Goal: Task Accomplishment & Management: Complete application form

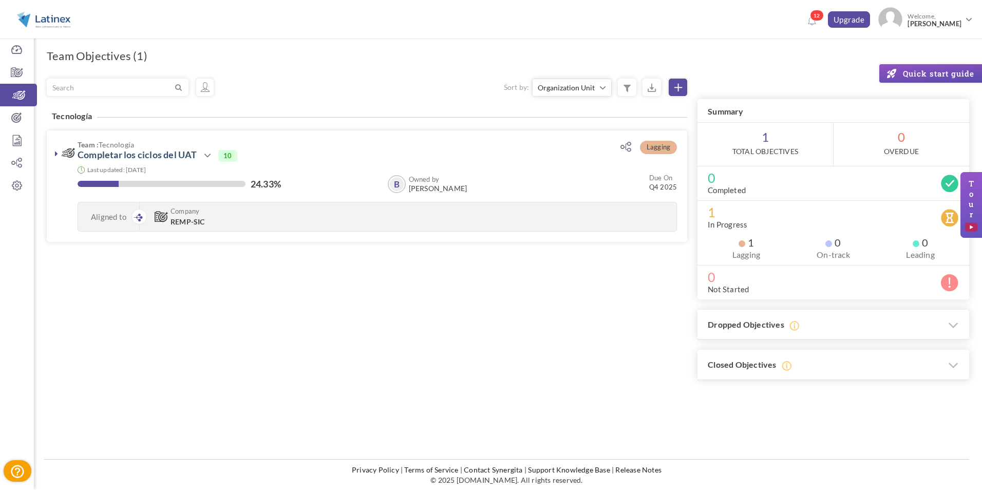
click at [413, 281] on div "Filter Sort by: Organization Unit Owned by Due On % of completion Status Organi…" at bounding box center [508, 230] width 923 height 302
click at [17, 118] on icon at bounding box center [17, 117] width 34 height 10
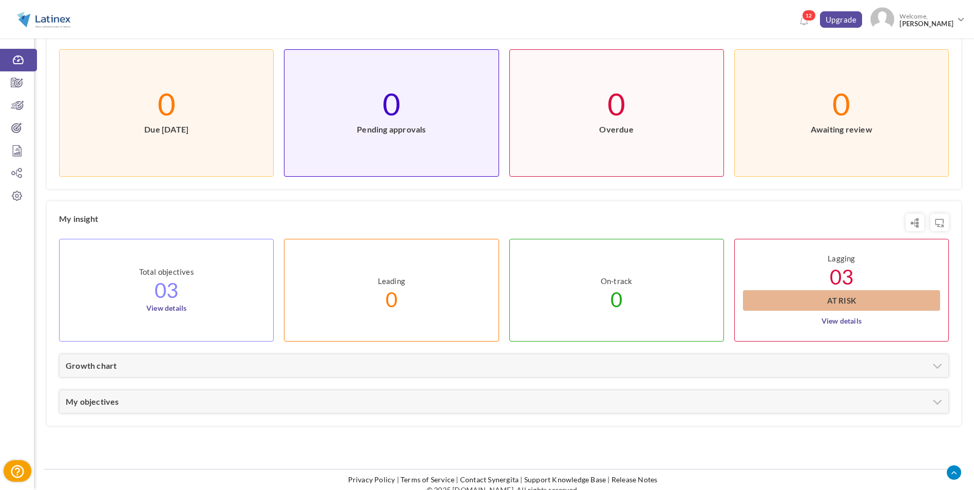
scroll to position [325, 0]
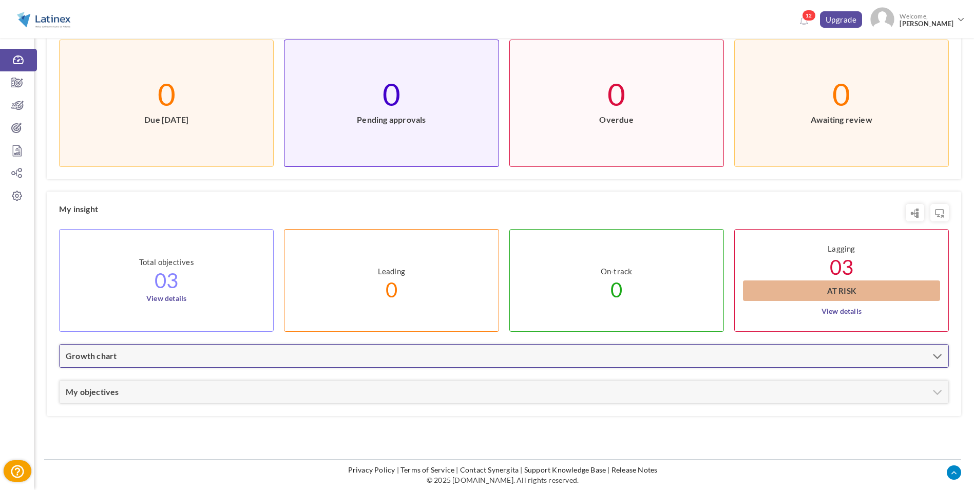
click at [405, 364] on div "Growth chart" at bounding box center [504, 356] width 889 height 23
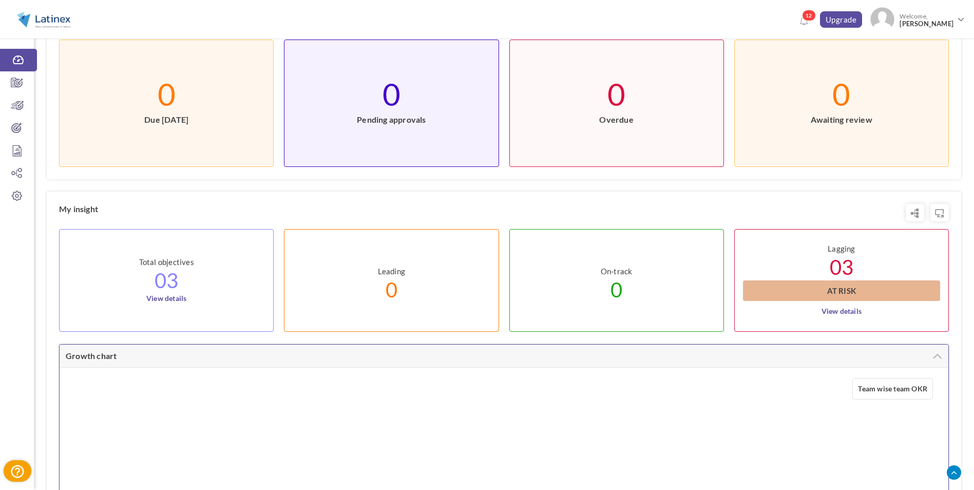
scroll to position [614, 0]
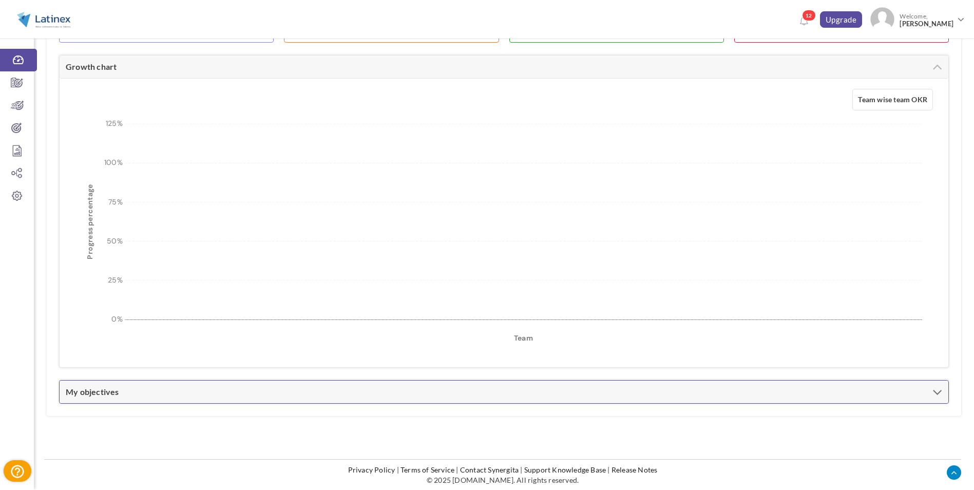
click at [404, 399] on div "My objectives" at bounding box center [504, 392] width 889 height 23
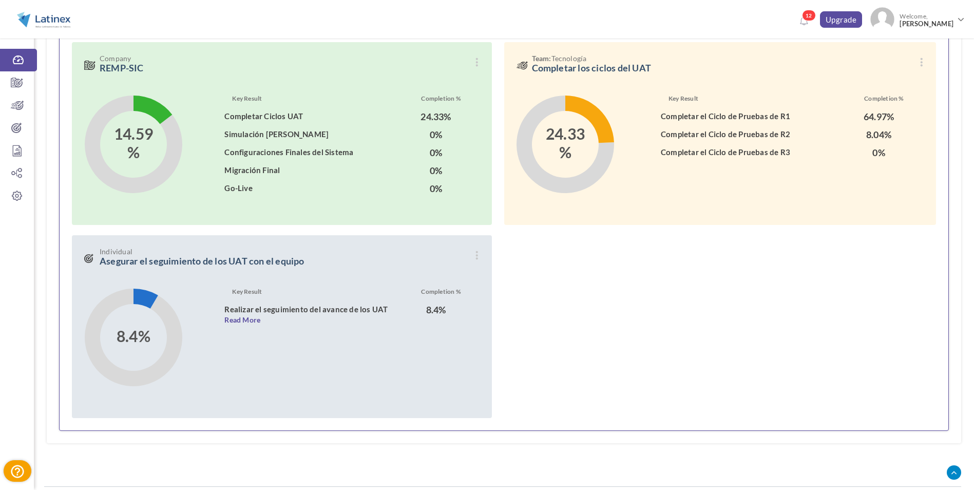
scroll to position [987, 0]
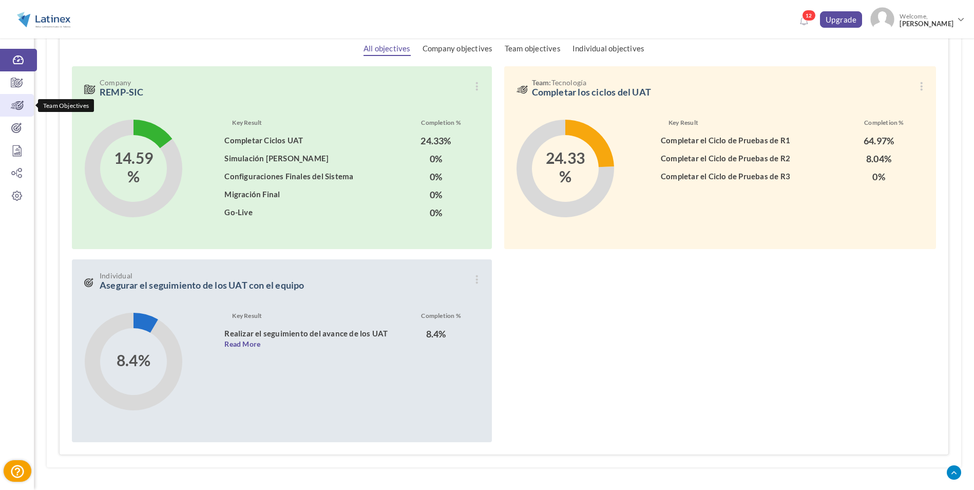
click at [24, 111] on link "Team Objectives" at bounding box center [17, 105] width 34 height 23
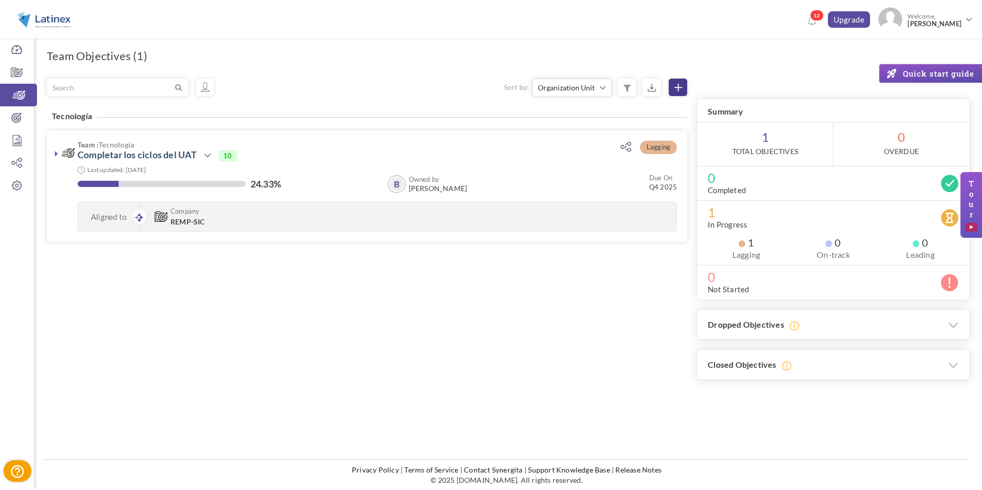
click at [673, 91] on link at bounding box center [678, 87] width 18 height 17
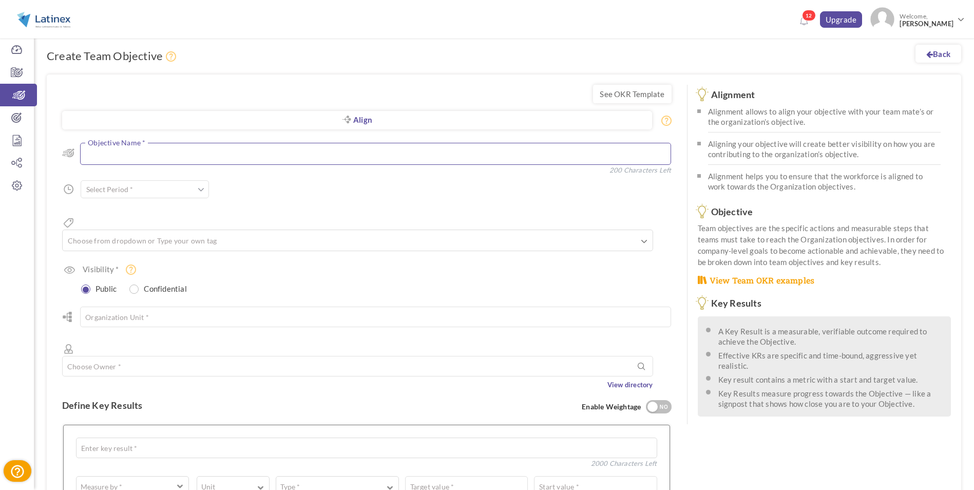
click at [204, 151] on textarea at bounding box center [375, 154] width 591 height 22
type textarea "Realizar la Prueba de Contingencia 2025 con los diferentes Puestos y Participan…"
click at [202, 191] on span at bounding box center [201, 189] width 7 height 10
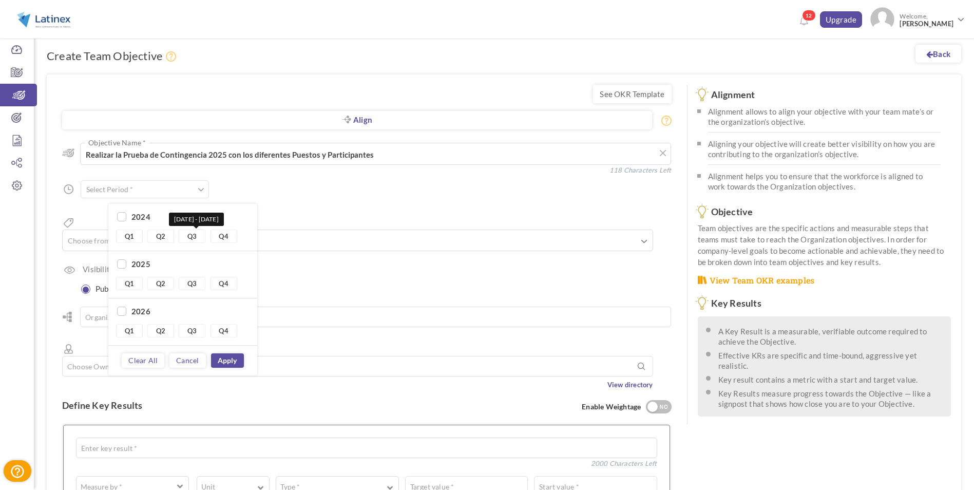
click at [195, 237] on link "Q3" at bounding box center [192, 236] width 27 height 13
click at [226, 238] on link "Q4" at bounding box center [224, 236] width 27 height 13
type input "Q3 2024 - Q4 2024"
click at [243, 196] on div "Period Q3 2024 - Q4 2024" at bounding box center [173, 189] width 184 height 18
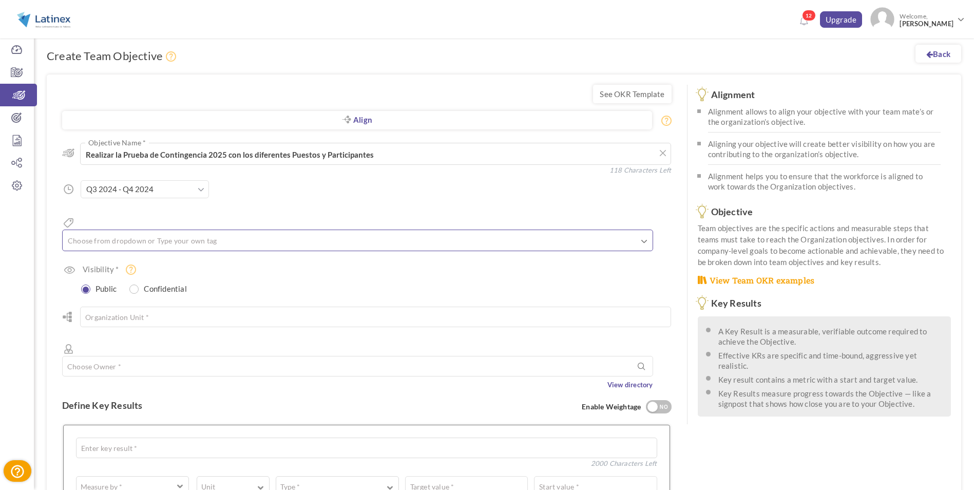
click at [169, 234] on input "text" at bounding box center [117, 240] width 103 height 13
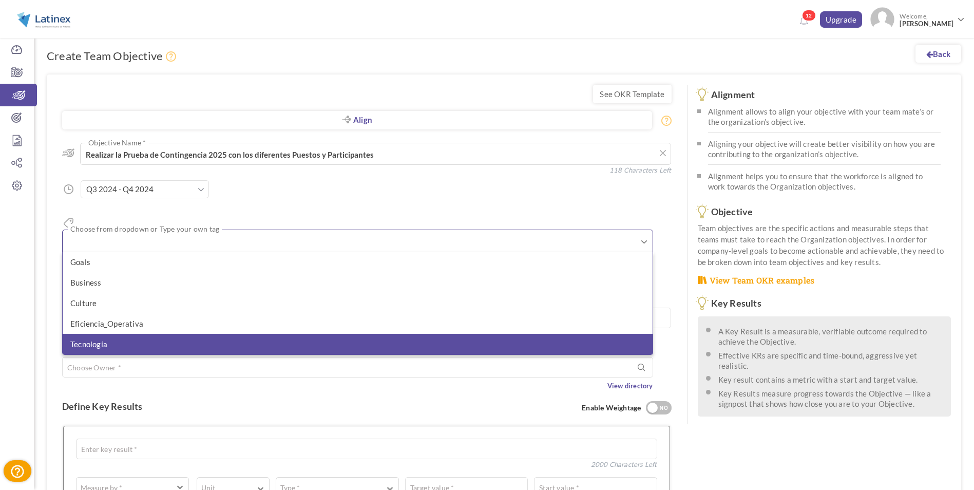
click at [140, 334] on li "Tecnología" at bounding box center [358, 344] width 590 height 21
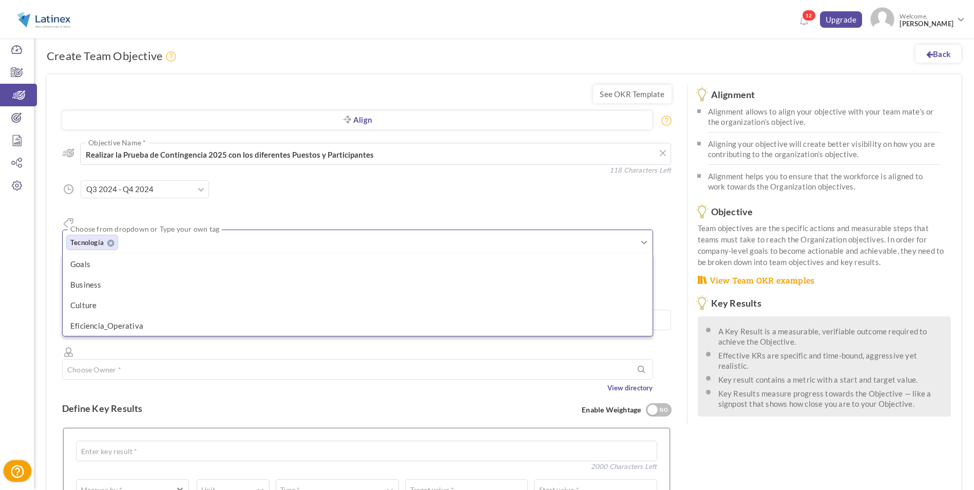
click at [221, 359] on div "Choose Owner * View directory" at bounding box center [357, 376] width 591 height 34
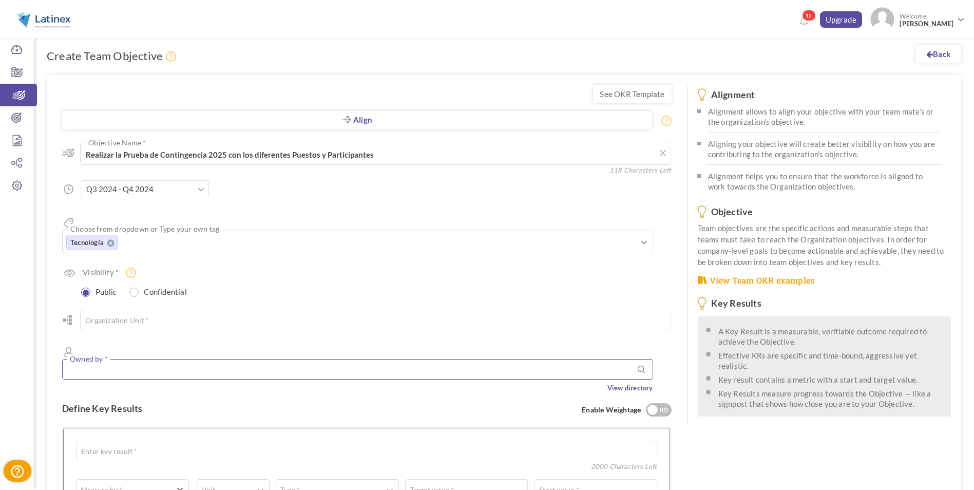
click at [211, 359] on input "text" at bounding box center [357, 369] width 591 height 21
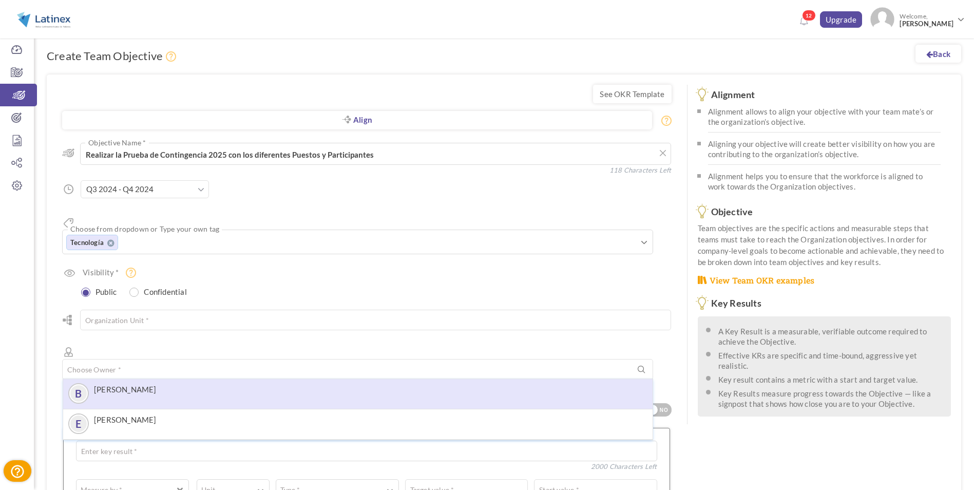
click at [157, 385] on span "[PERSON_NAME]" at bounding box center [125, 394] width 63 height 18
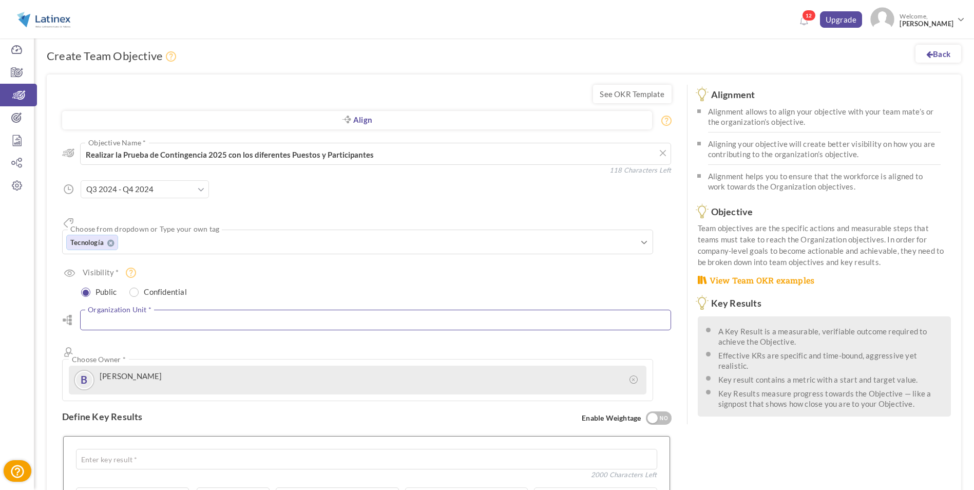
click at [163, 311] on input "text" at bounding box center [375, 320] width 591 height 21
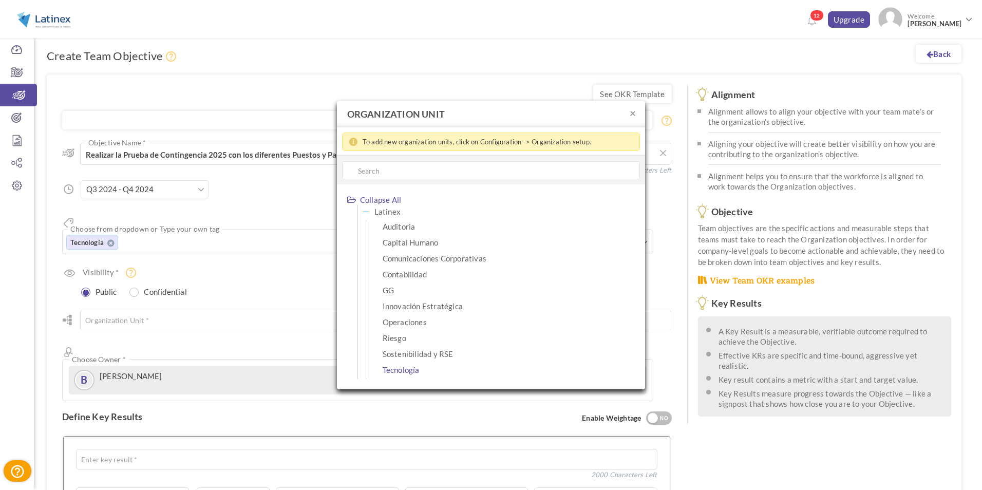
click at [400, 371] on span "Tecnología" at bounding box center [401, 369] width 37 height 13
type input "Tecnología"
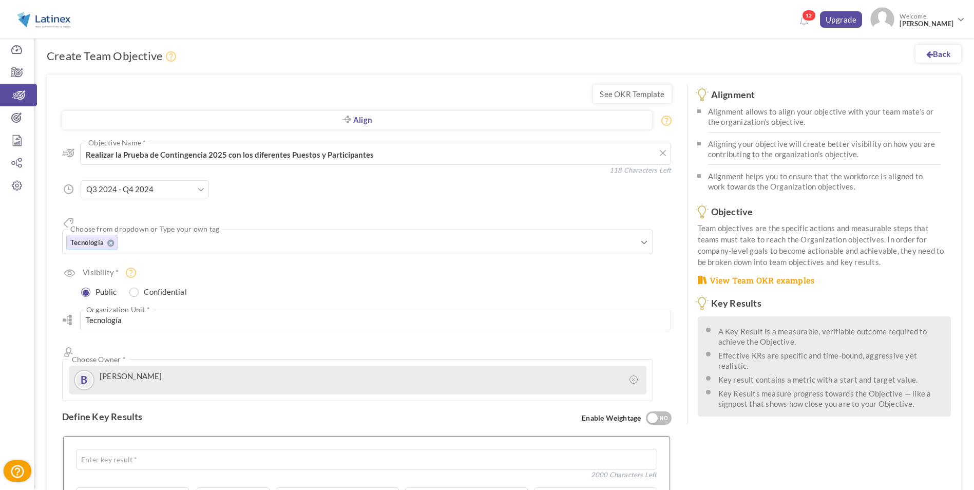
click at [250, 283] on div "Align Objective All Company Team Choose Objective Realizar la Prueba de Conting…" at bounding box center [367, 266] width 610 height 269
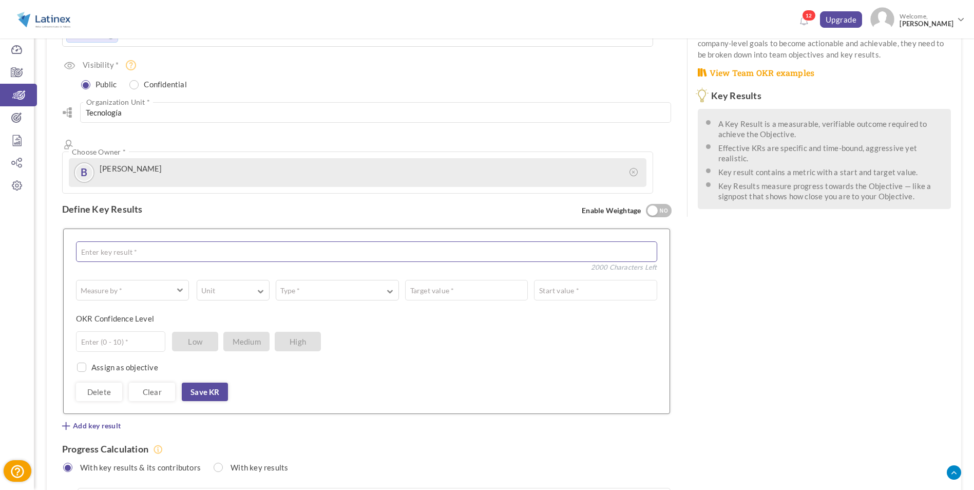
scroll to position [257, 0]
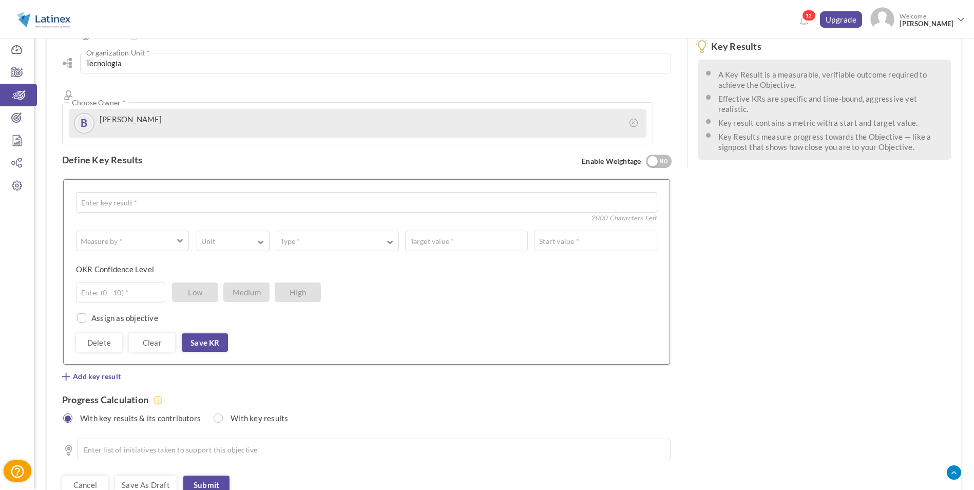
click at [719, 299] on div "See OKR Template Align Align Objective All Company Team Choose Objective Realiz…" at bounding box center [504, 161] width 915 height 687
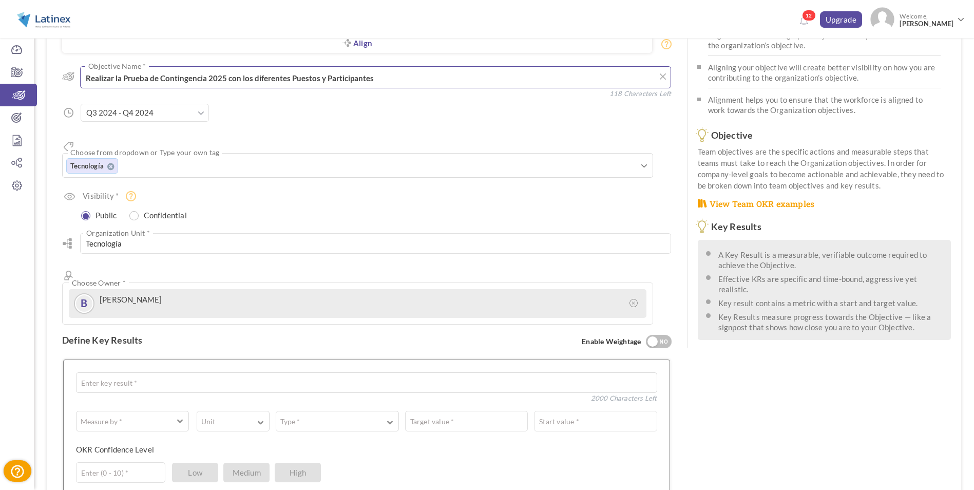
scroll to position [0, 0]
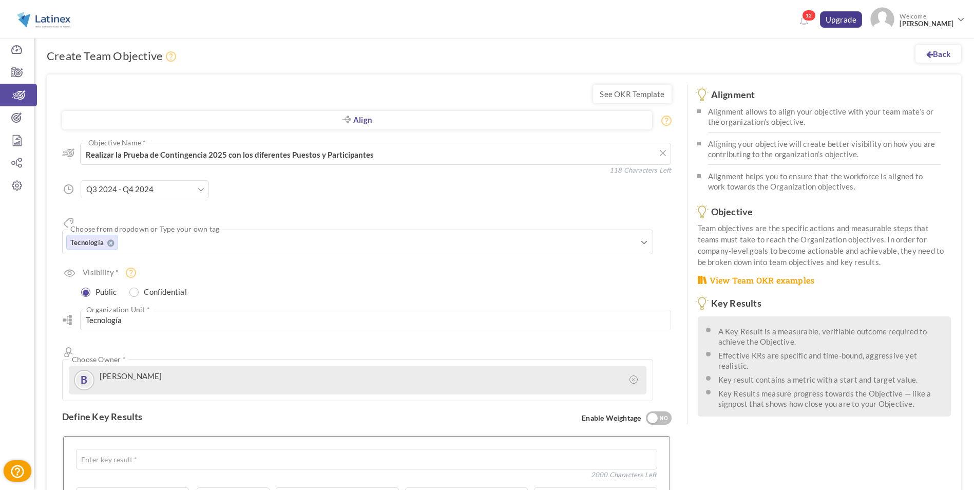
click at [848, 17] on link "Upgrade" at bounding box center [841, 19] width 43 height 16
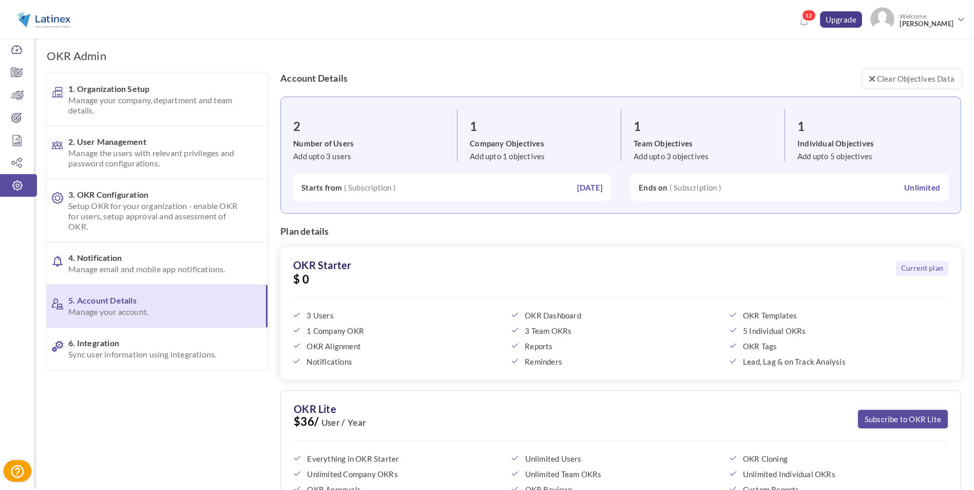
click at [848, 23] on link "Upgrade" at bounding box center [841, 19] width 43 height 16
click at [859, 21] on link "Upgrade" at bounding box center [841, 19] width 43 height 16
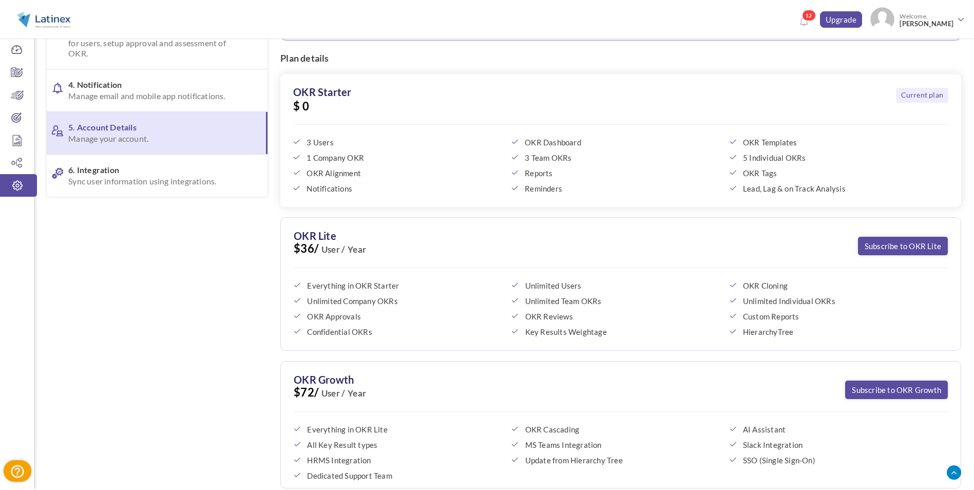
scroll to position [233, 0]
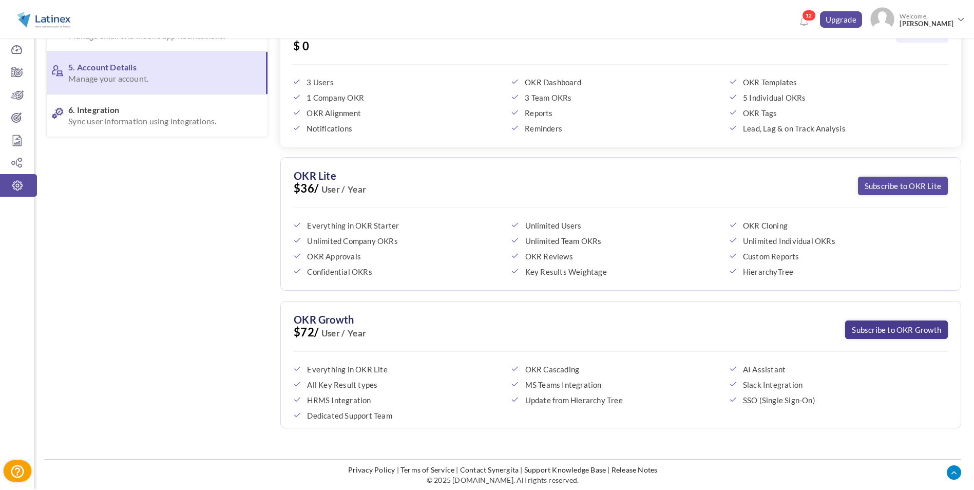
click at [899, 327] on link "Subscribe to OKR Growth" at bounding box center [896, 330] width 103 height 18
click at [18, 60] on link "Dashboard" at bounding box center [17, 50] width 34 height 23
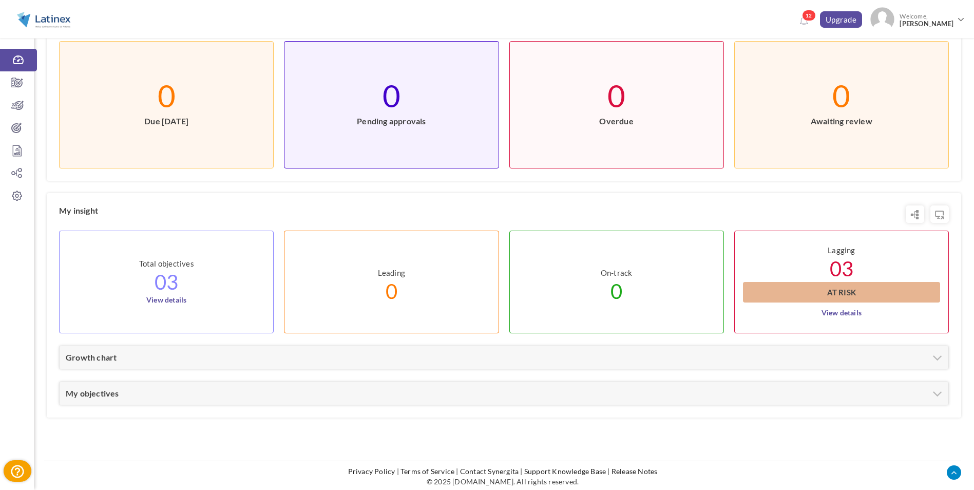
scroll to position [325, 0]
click at [552, 353] on div "Growth chart" at bounding box center [504, 356] width 889 height 23
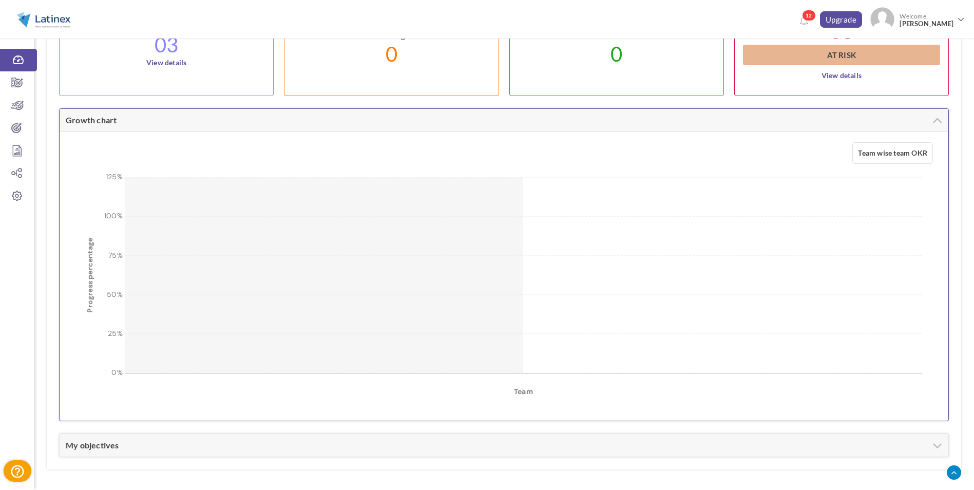
scroll to position [614, 0]
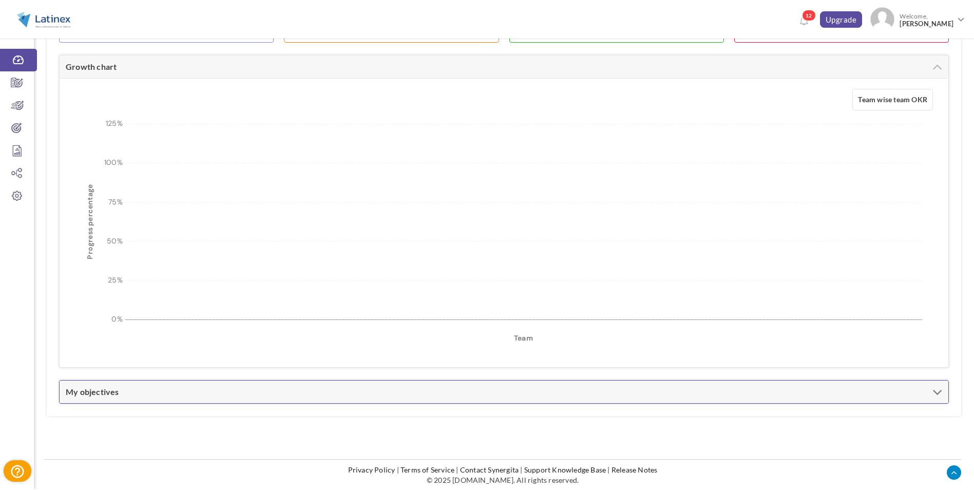
click at [471, 388] on div "My objectives" at bounding box center [504, 392] width 889 height 23
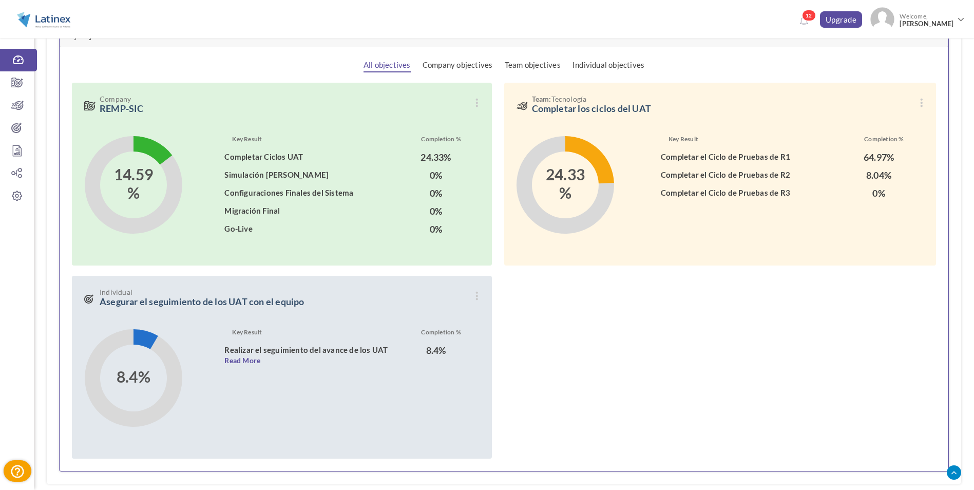
scroll to position [973, 0]
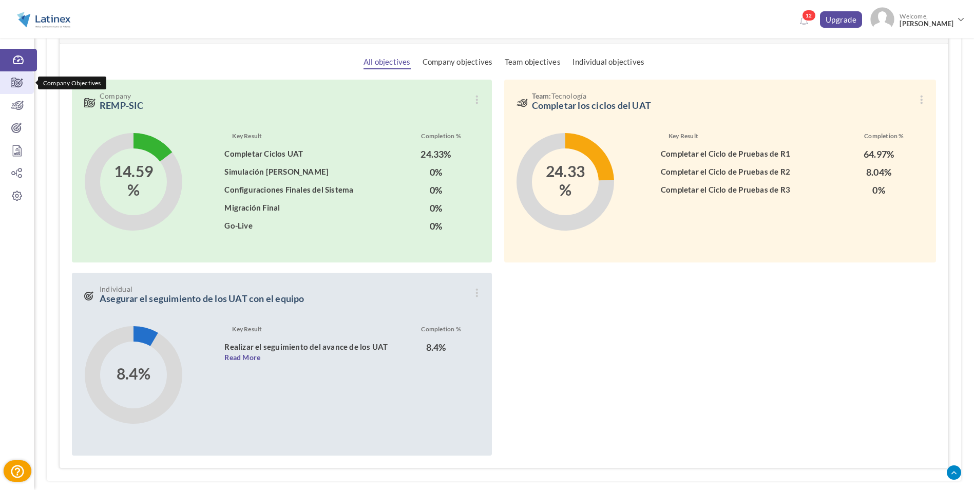
click at [26, 84] on icon at bounding box center [17, 83] width 34 height 10
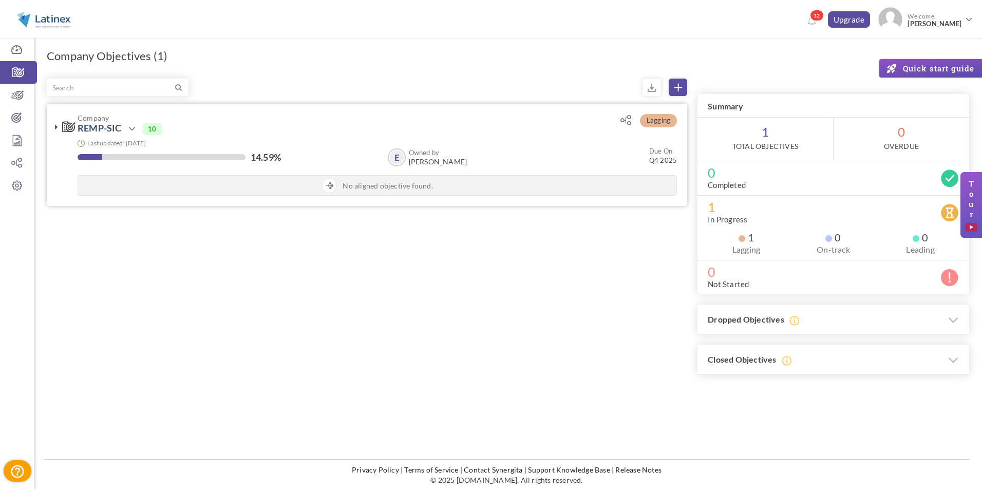
click at [55, 126] on icon at bounding box center [56, 127] width 3 height 8
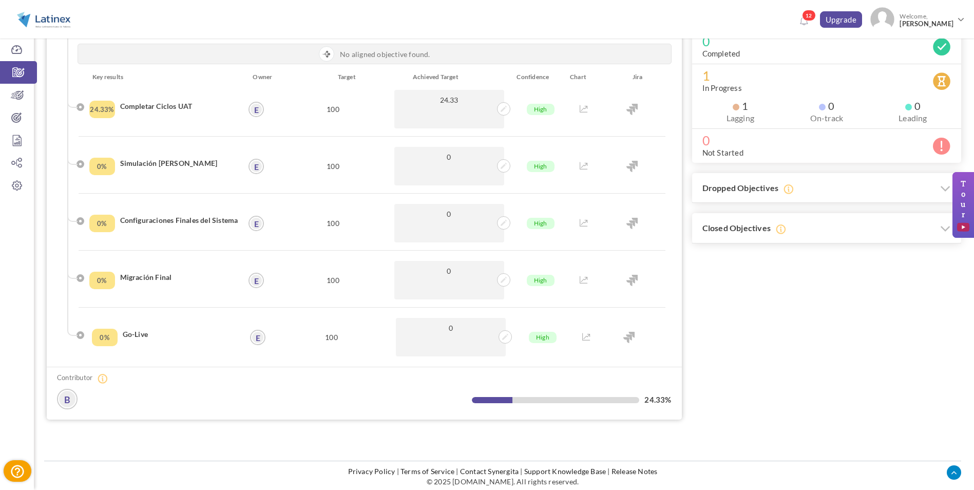
scroll to position [133, 0]
click at [13, 90] on icon at bounding box center [17, 95] width 34 height 10
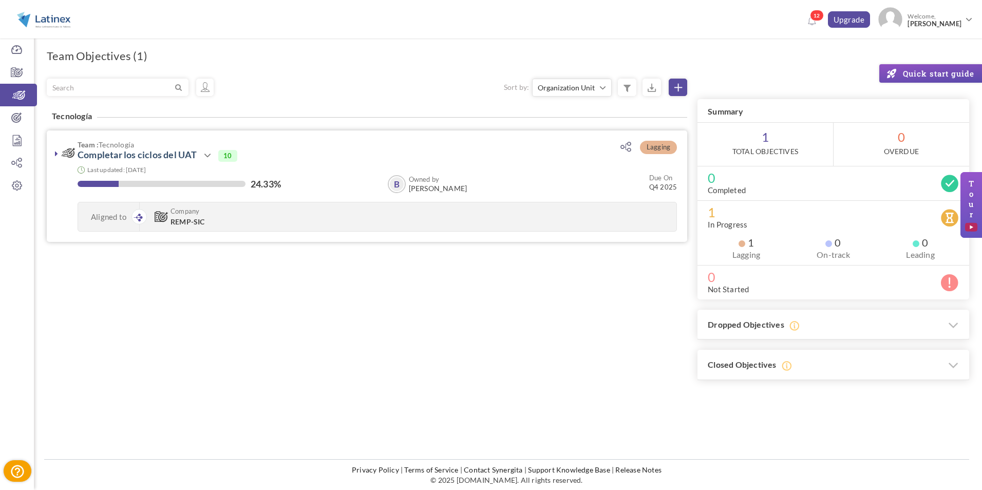
click at [54, 155] on link at bounding box center [56, 153] width 10 height 10
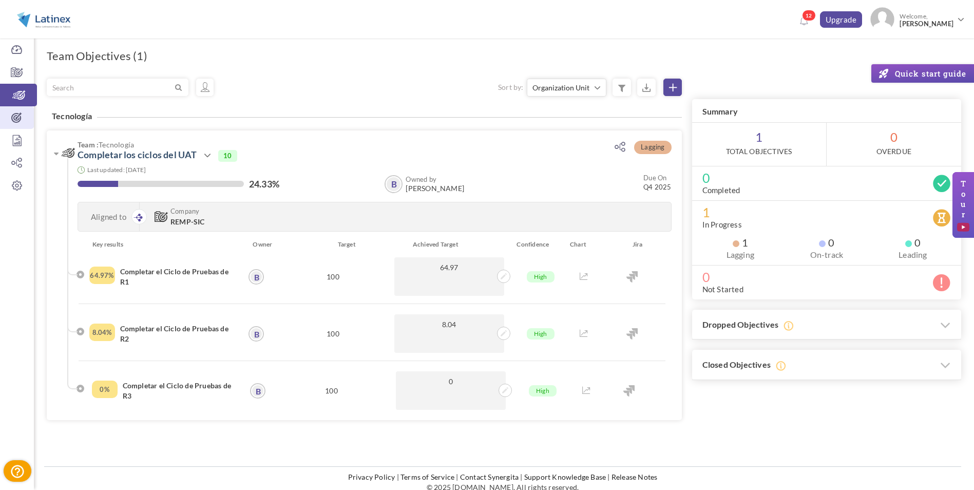
click at [14, 116] on icon at bounding box center [17, 117] width 34 height 10
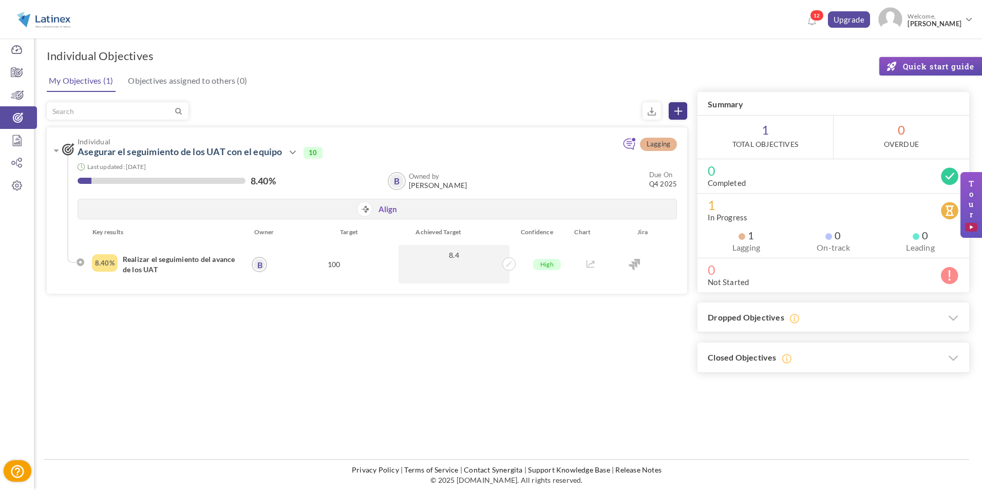
click at [673, 114] on link at bounding box center [678, 110] width 18 height 17
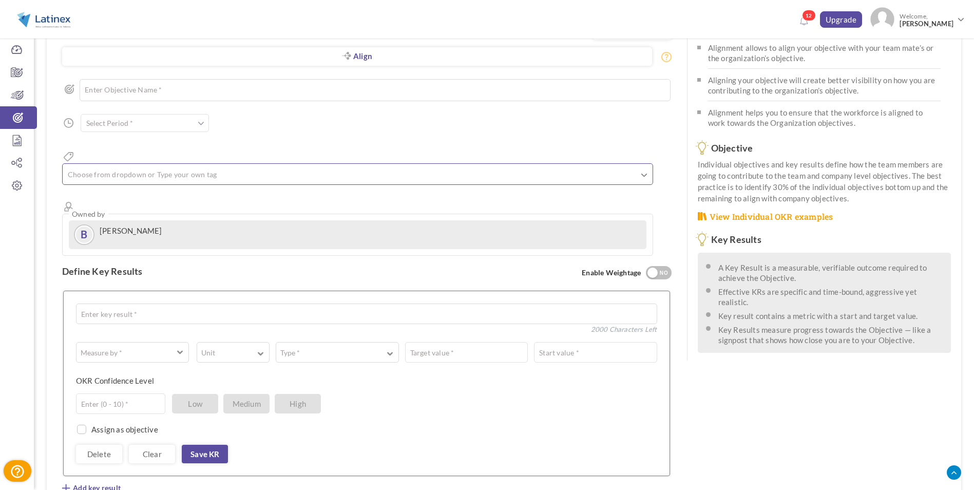
scroll to position [205, 0]
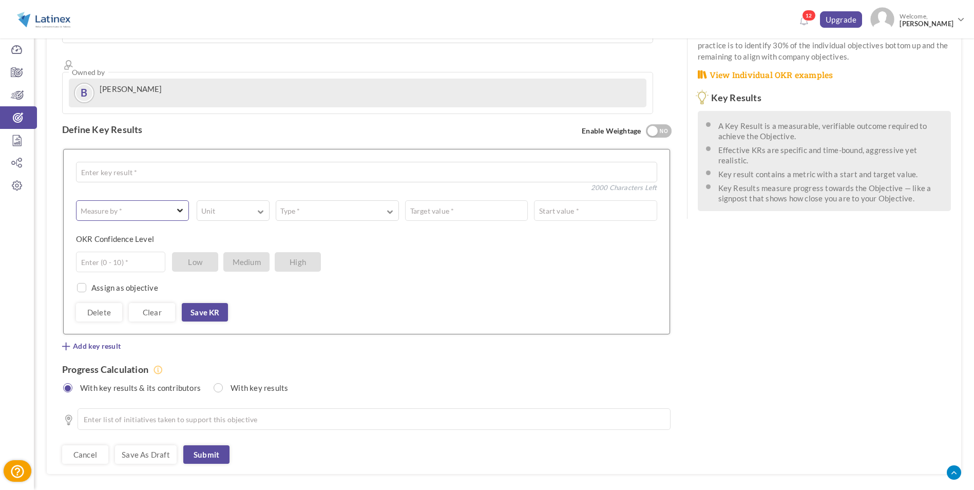
click at [182, 200] on button "Measure by *" at bounding box center [132, 210] width 113 height 21
click at [118, 263] on link "☑ Boolean" at bounding box center [133, 270] width 102 height 15
type input "Completed / Not Completed"
click at [293, 200] on input "Completed / Not Completed" at bounding box center [427, 210] width 459 height 21
click at [335, 200] on input "Completed / Not Completed" at bounding box center [427, 210] width 459 height 21
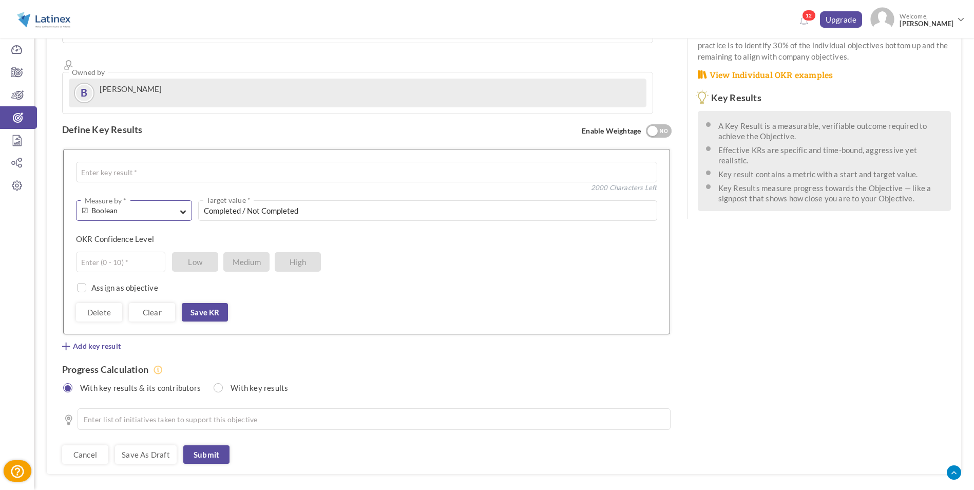
click at [181, 205] on span "button" at bounding box center [183, 209] width 6 height 9
click at [138, 247] on link "A Text" at bounding box center [134, 254] width 105 height 15
click at [251, 200] on textarea at bounding box center [428, 210] width 457 height 21
click at [191, 200] on button "A Text Measure by *" at bounding box center [134, 210] width 116 height 21
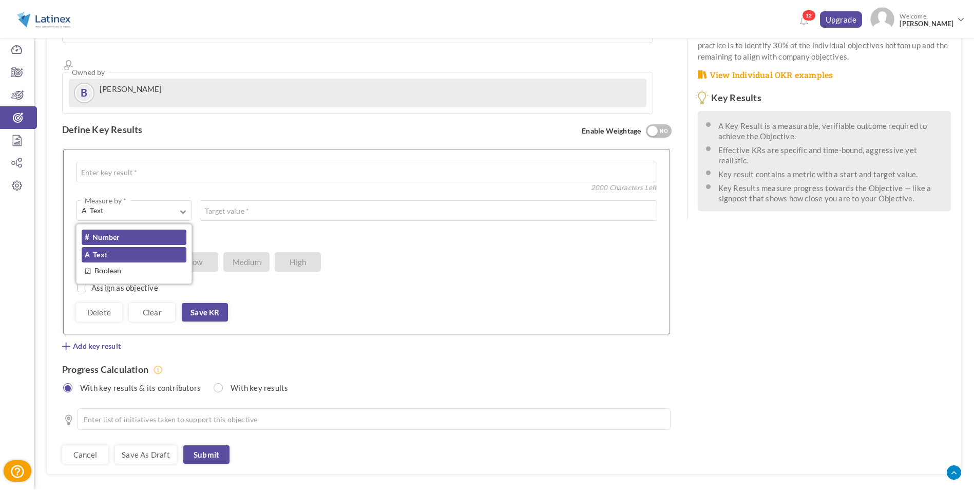
click at [164, 230] on link "# Number" at bounding box center [134, 237] width 105 height 15
click at [256, 200] on button "Unit" at bounding box center [233, 210] width 73 height 21
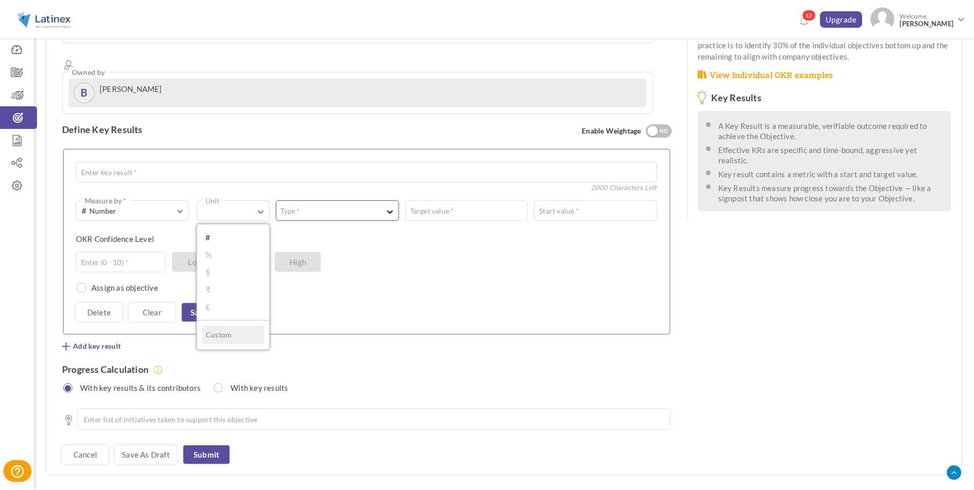
click at [296, 206] on label "Type *" at bounding box center [290, 211] width 28 height 10
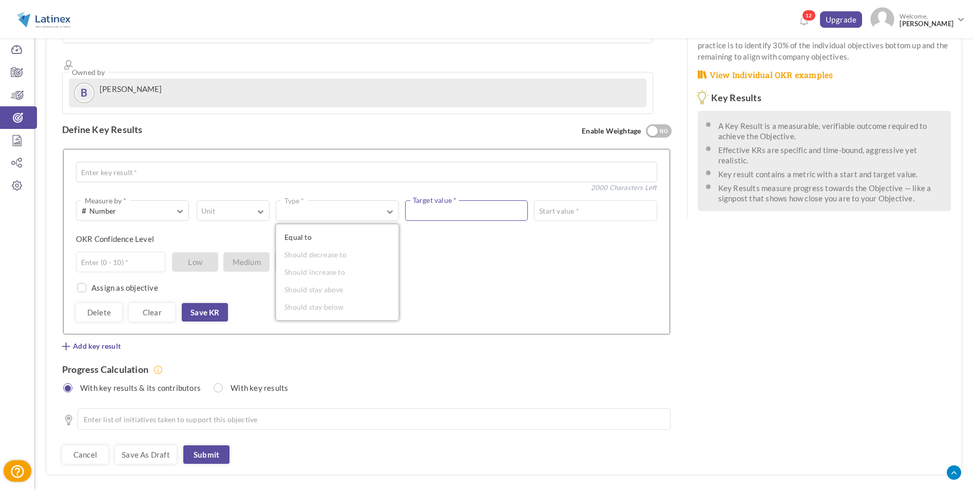
click at [451, 200] on input "text" at bounding box center [466, 210] width 123 height 21
click at [559, 200] on input "text" at bounding box center [595, 210] width 123 height 21
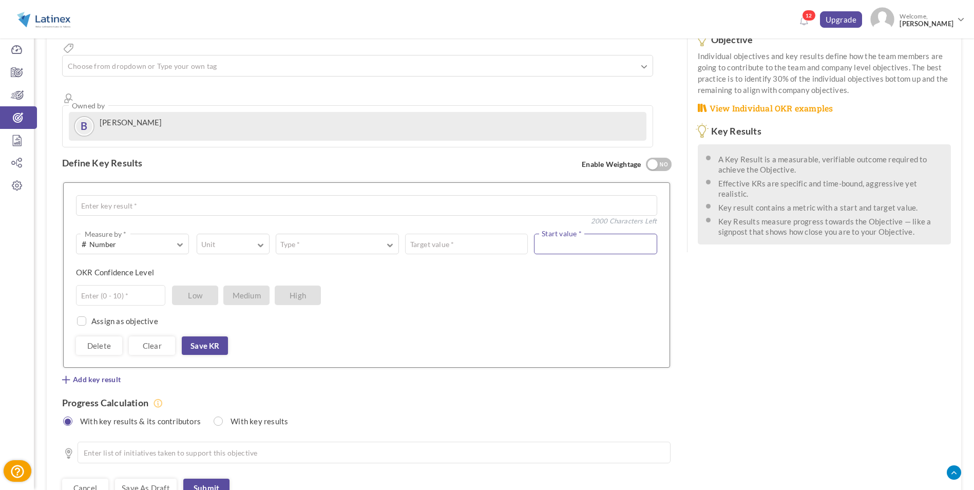
scroll to position [111, 0]
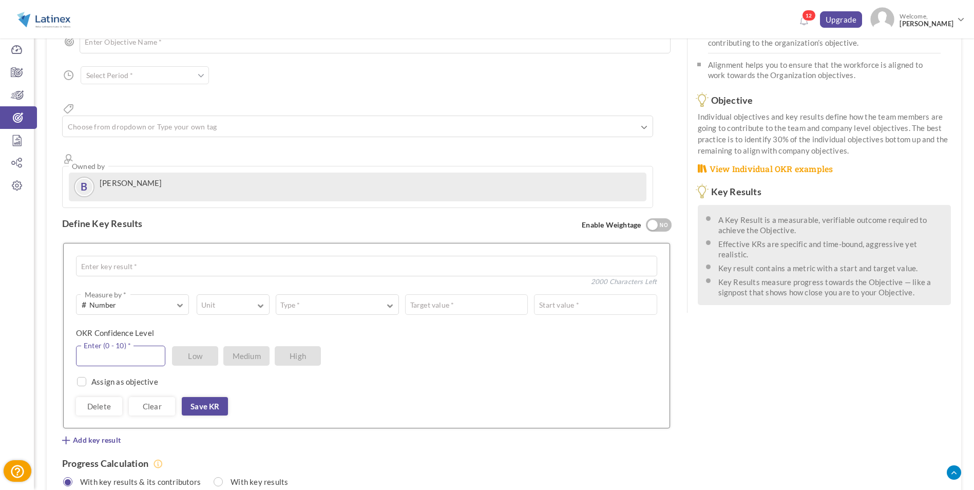
click at [144, 346] on input "text" at bounding box center [120, 356] width 89 height 21
type input "1"
type input "5"
click at [350, 328] on div "OKR Confidence Level Enter (0 - 10) * Low Medium High" at bounding box center [363, 337] width 574 height 18
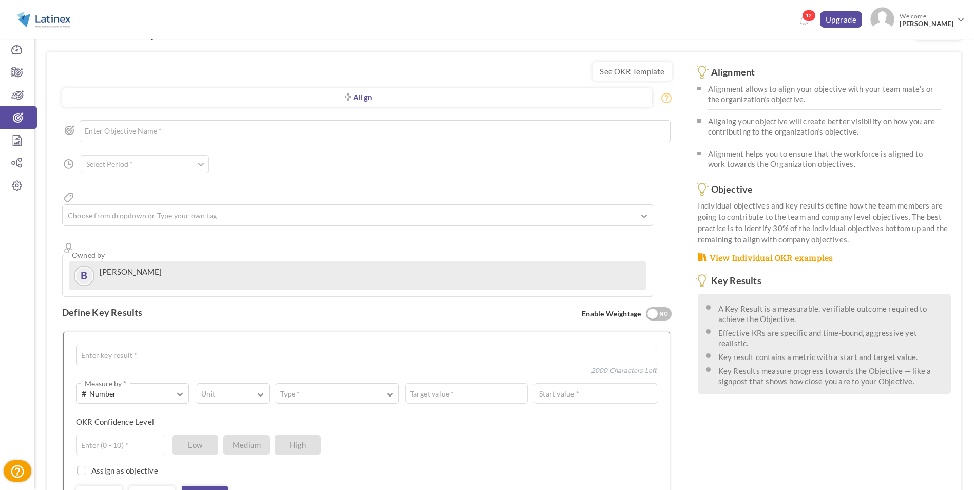
scroll to position [9, 0]
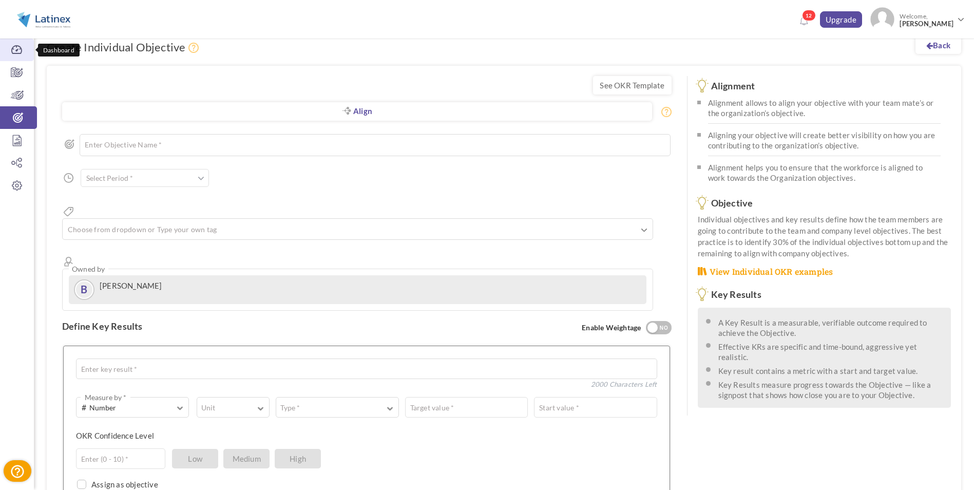
click at [14, 54] on icon at bounding box center [17, 50] width 34 height 10
click at [17, 73] on icon at bounding box center [17, 72] width 34 height 10
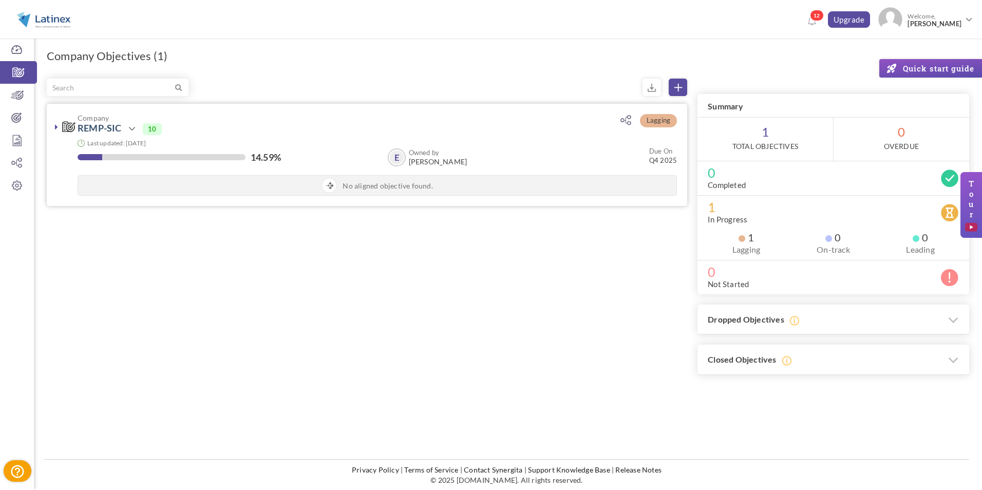
click at [56, 124] on icon at bounding box center [56, 127] width 3 height 8
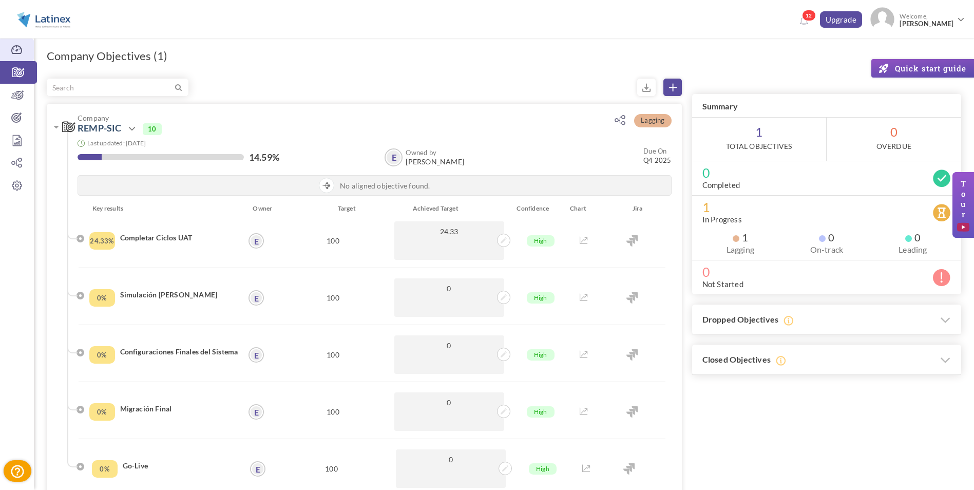
click at [22, 47] on icon at bounding box center [17, 50] width 34 height 10
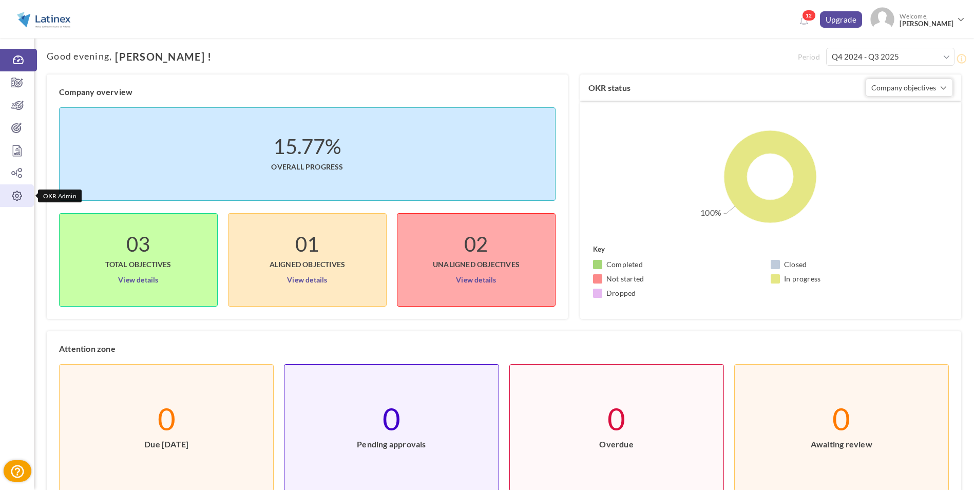
click at [12, 192] on icon at bounding box center [17, 196] width 34 height 10
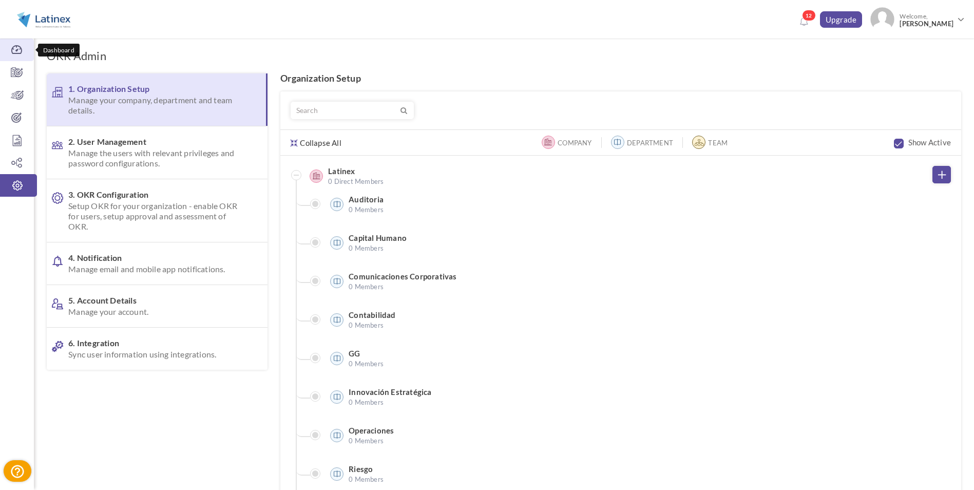
click at [25, 53] on icon at bounding box center [17, 50] width 34 height 10
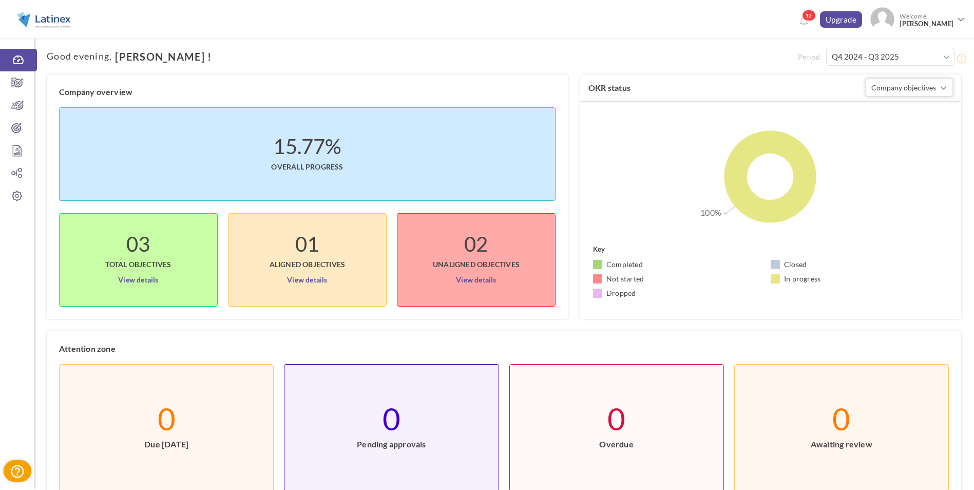
click at [946, 55] on span at bounding box center [947, 57] width 7 height 10
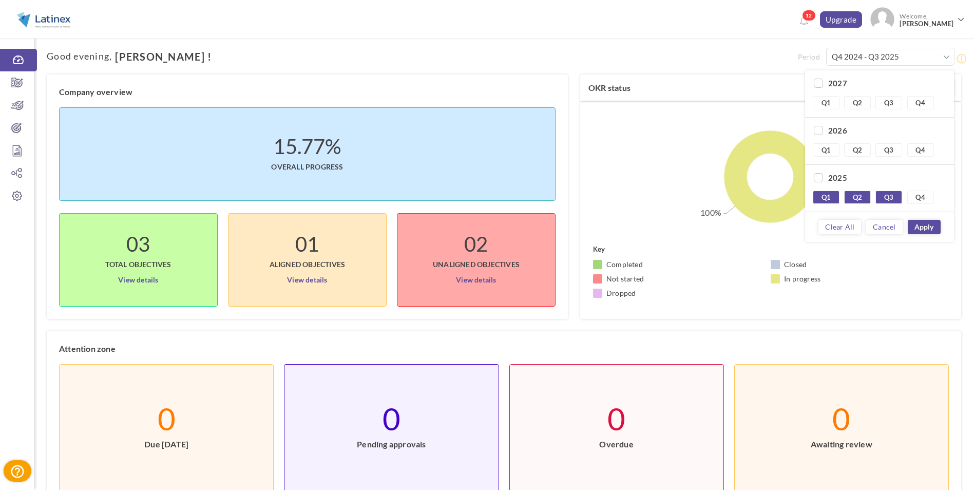
scroll to position [95, 0]
click at [616, 85] on label "OKR status" at bounding box center [610, 88] width 42 height 10
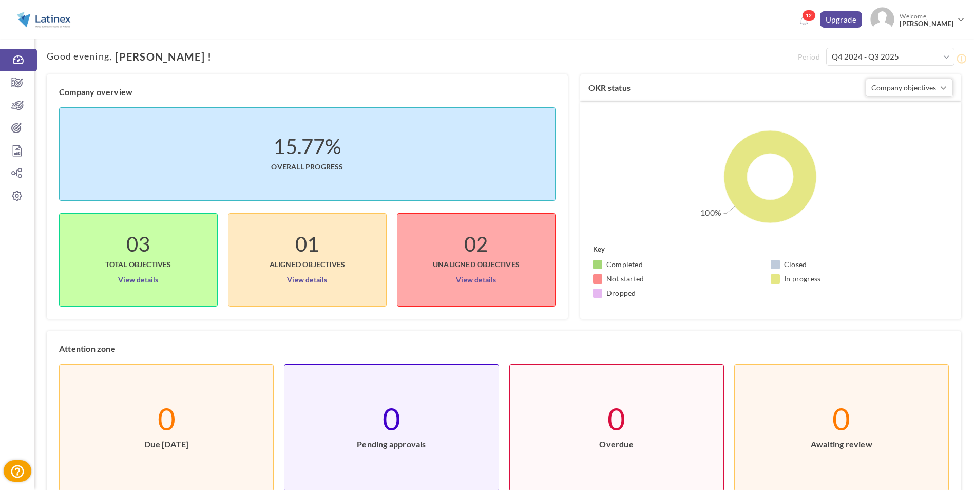
click at [599, 65] on div "Period Q4 2024 - Q3 2025 2027 Q1 Q2 Q3 Q4 2026 Q1 Q2 Q3 Q4 2025 Q1 Q2 Q3" at bounding box center [504, 421] width 941 height 786
click at [21, 85] on icon at bounding box center [17, 83] width 34 height 10
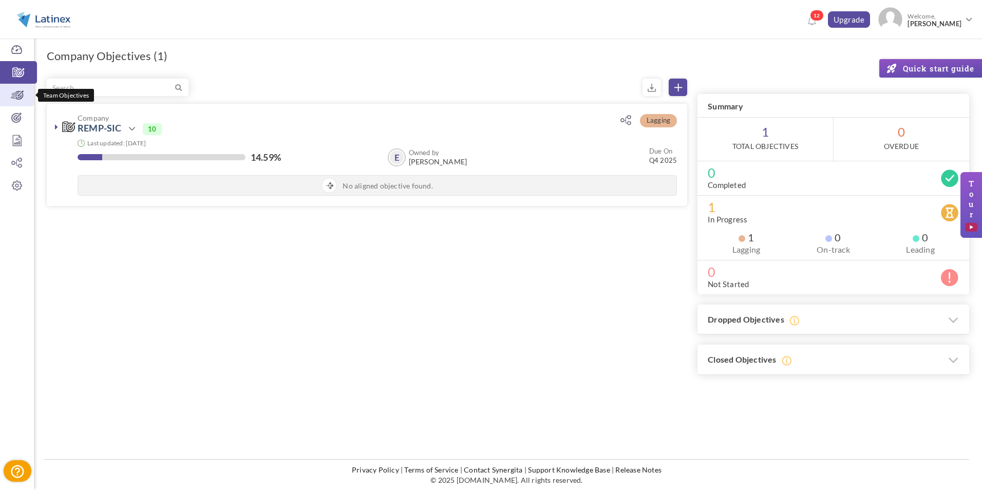
click at [15, 106] on link "Team Objectives" at bounding box center [17, 95] width 34 height 23
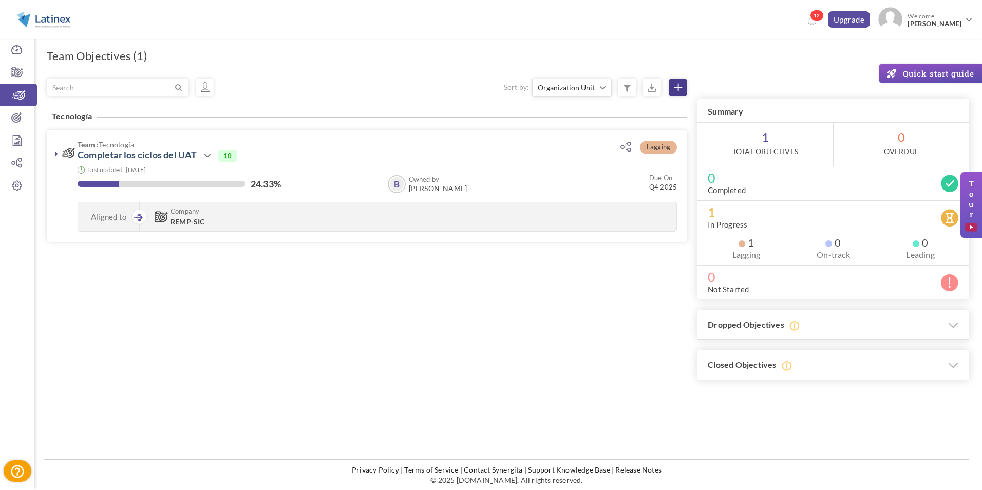
click at [672, 90] on link at bounding box center [678, 87] width 18 height 17
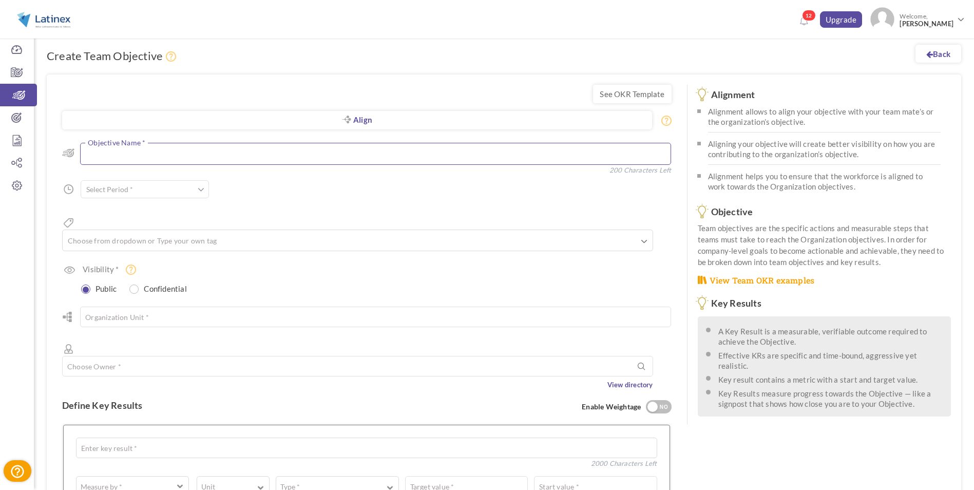
click at [174, 148] on textarea at bounding box center [375, 154] width 591 height 22
type textarea "NASDAQ UPGRADE"
click at [189, 182] on input "text" at bounding box center [145, 189] width 128 height 18
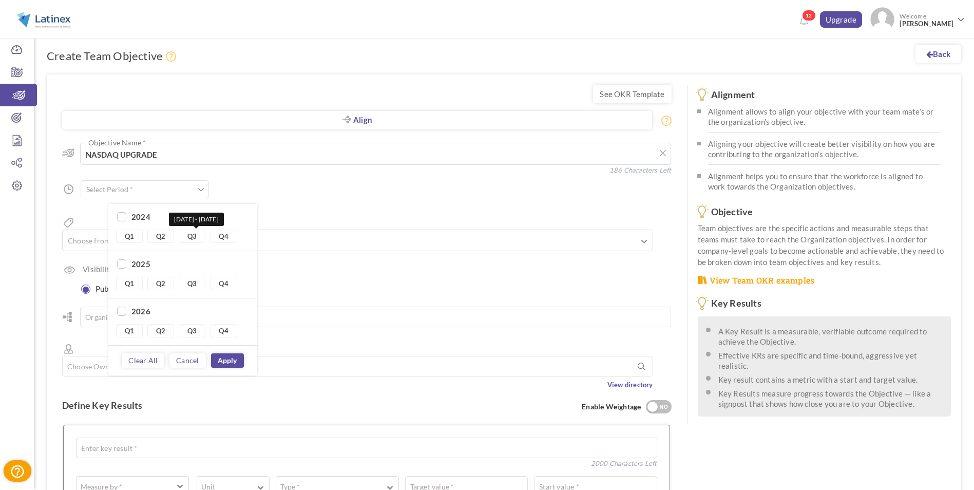
click at [196, 239] on link "Q3" at bounding box center [192, 236] width 27 height 13
type input "Q3 2024 - Q3 2024"
click at [220, 361] on link "Apply" at bounding box center [227, 360] width 33 height 14
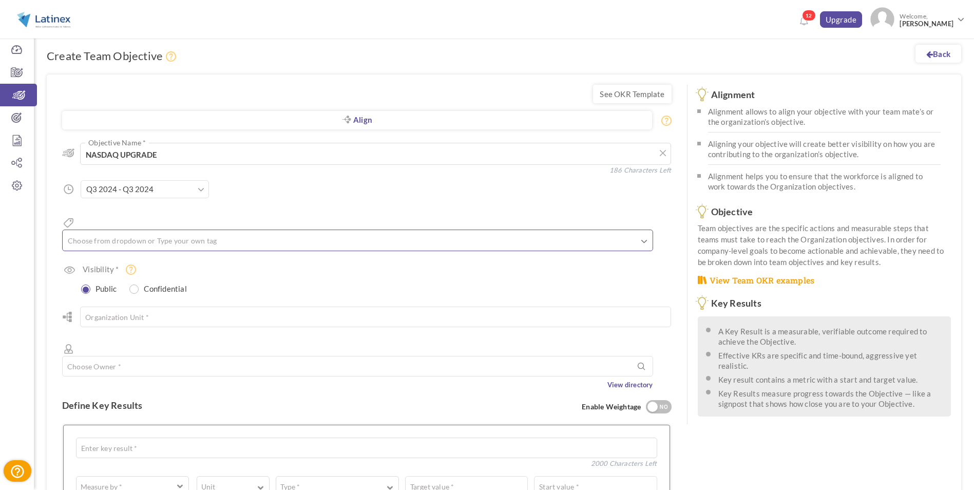
click at [160, 234] on input "text" at bounding box center [117, 240] width 103 height 13
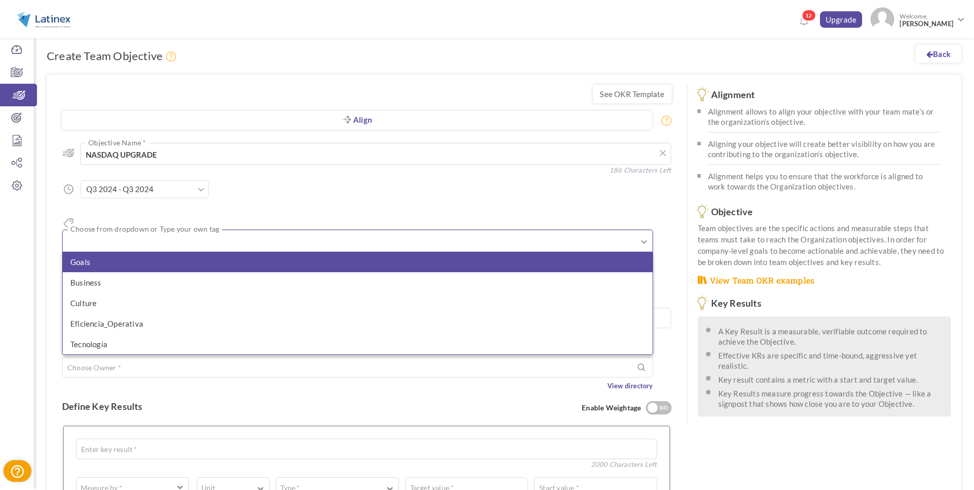
click at [137, 252] on li "Goals" at bounding box center [358, 262] width 590 height 21
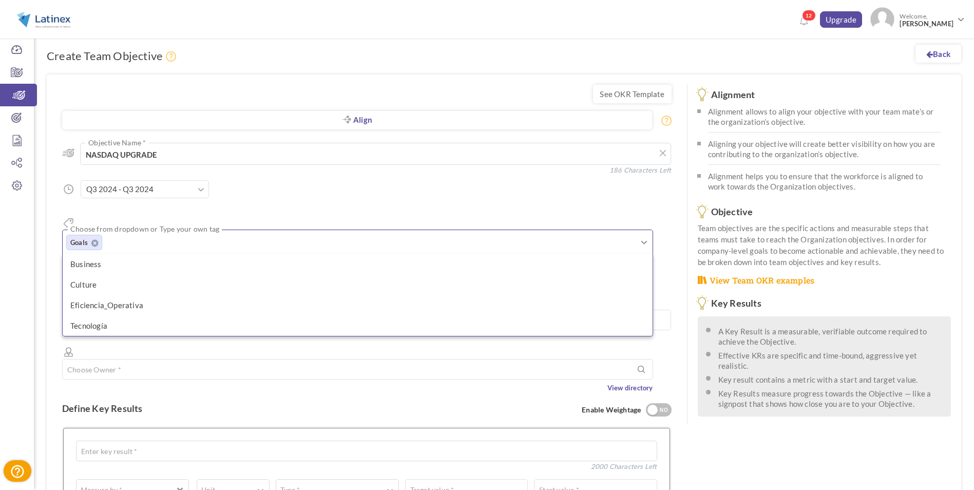
click at [44, 252] on div "Back Create Team Objective See OKR Template Align Align Objective All Company T…" at bounding box center [504, 421] width 941 height 786
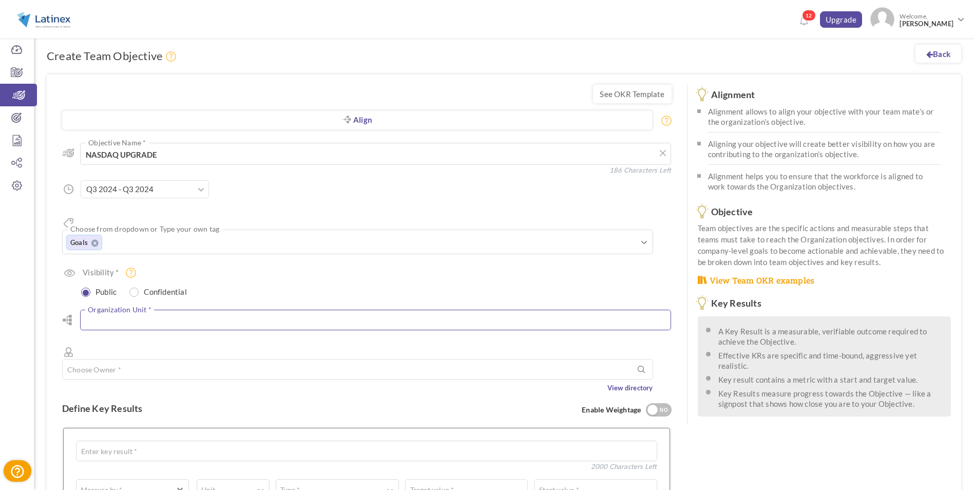
click at [118, 310] on input "text" at bounding box center [375, 320] width 591 height 21
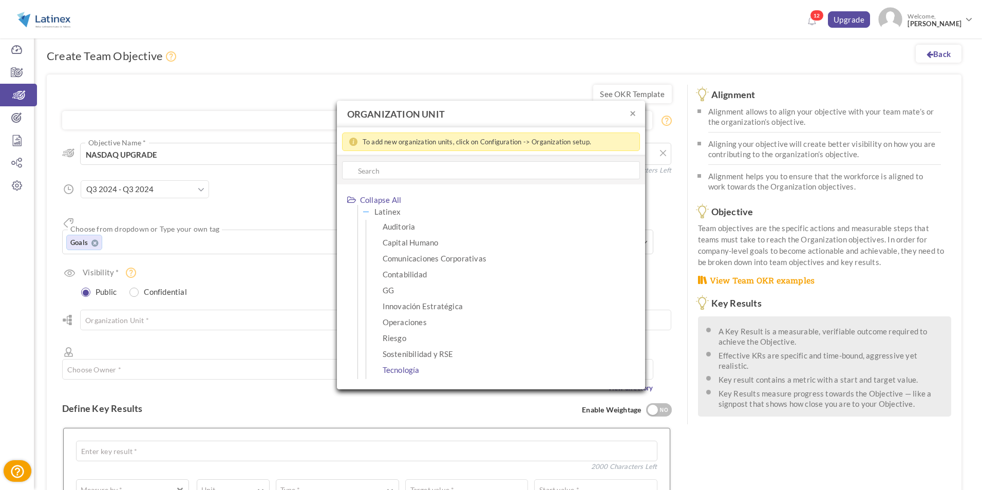
click at [402, 368] on span "Tecnología" at bounding box center [401, 369] width 37 height 13
type input "Tecnología"
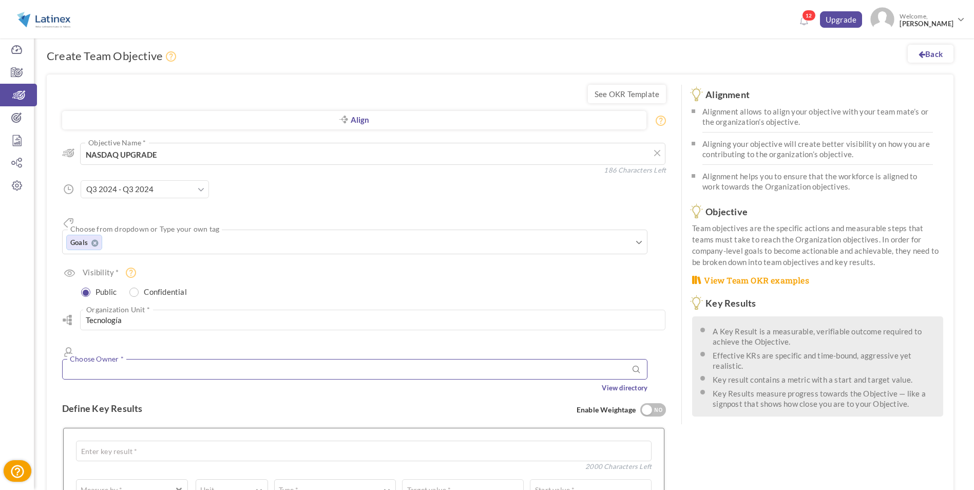
click at [162, 359] on input "text" at bounding box center [355, 369] width 586 height 21
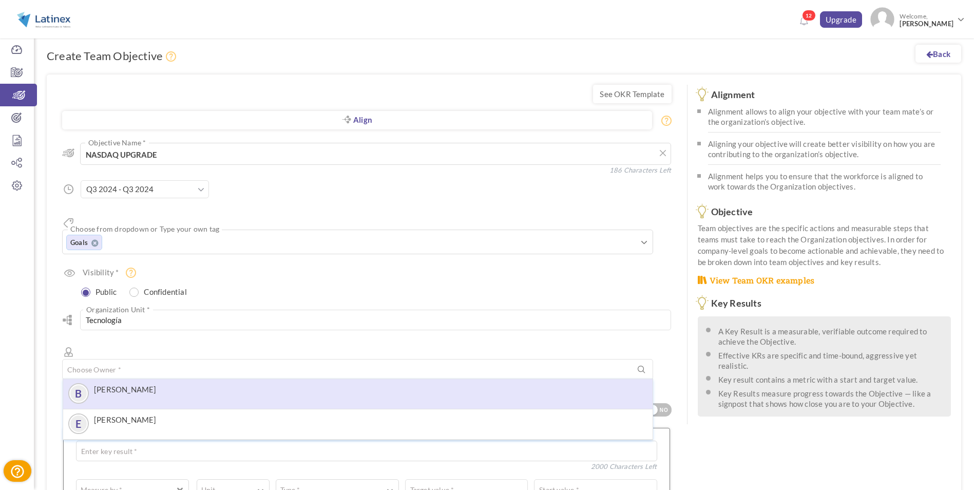
click at [135, 385] on label "[PERSON_NAME]" at bounding box center [125, 389] width 63 height 9
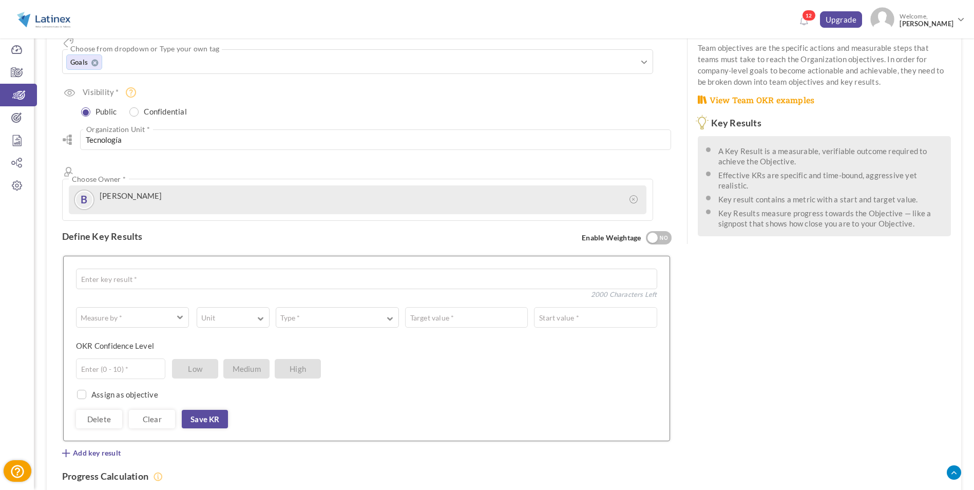
scroll to position [298, 0]
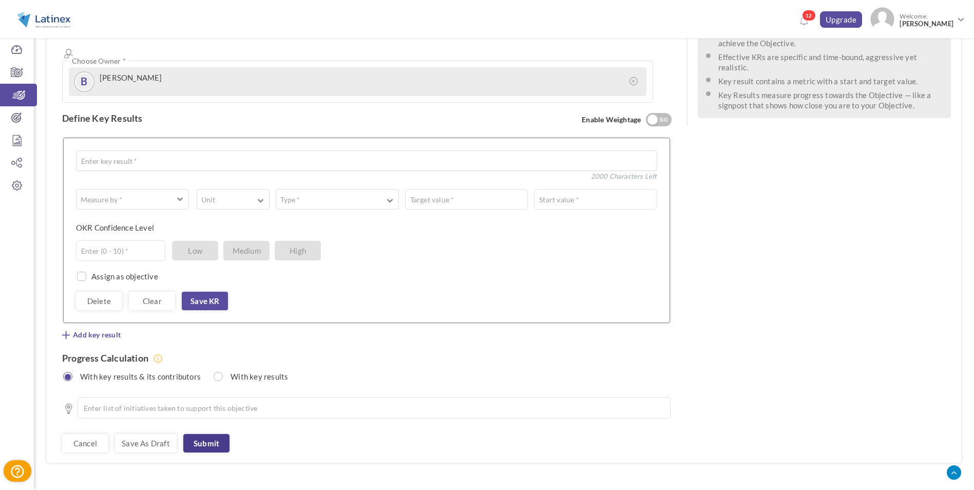
click at [216, 434] on link "Submit" at bounding box center [206, 443] width 46 height 18
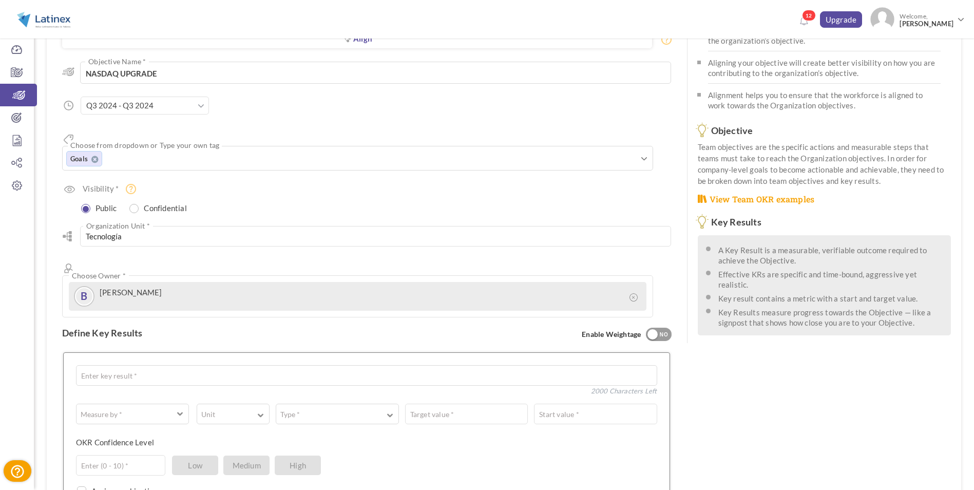
scroll to position [0, 0]
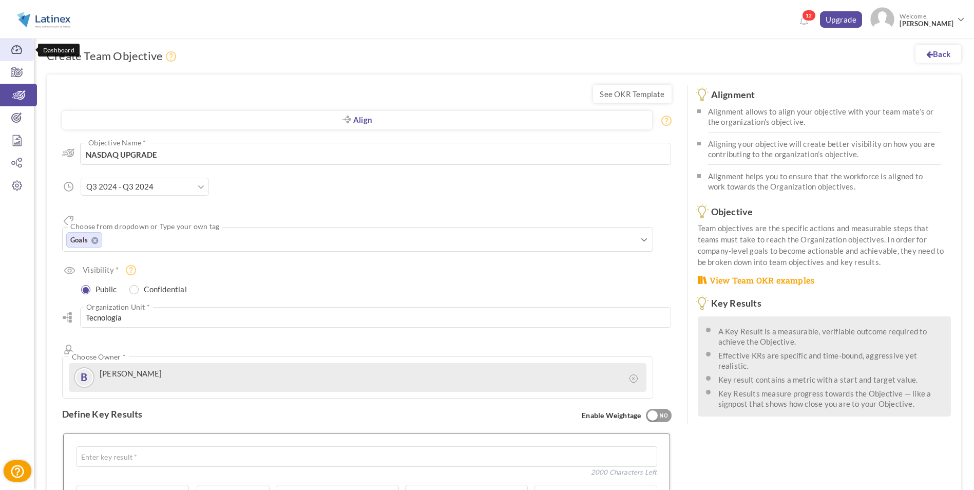
click at [12, 49] on icon at bounding box center [17, 50] width 34 height 10
click at [936, 57] on link "Back" at bounding box center [939, 54] width 46 height 18
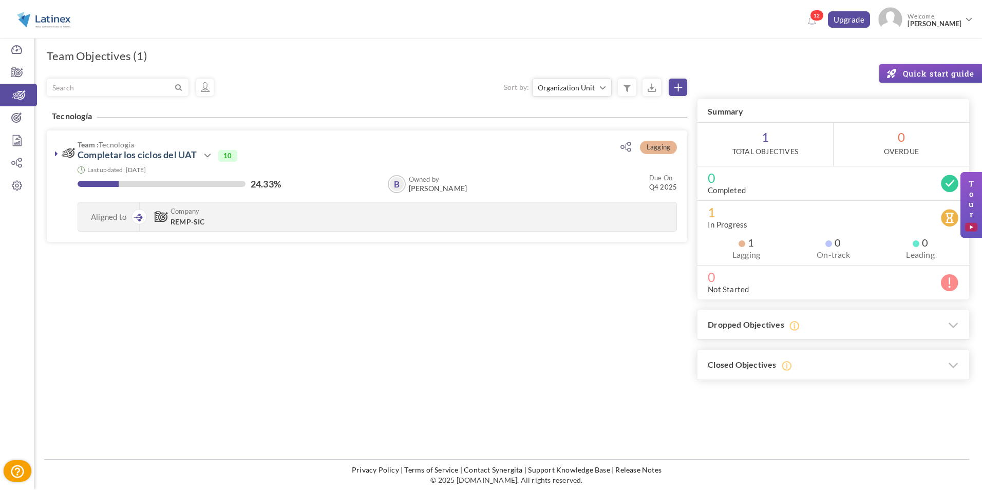
click at [290, 290] on div "Filter Sort by: Organization Unit Owned by Due On % of completion Status Organi…" at bounding box center [508, 230] width 923 height 302
click at [13, 57] on link "Dashboard" at bounding box center [17, 50] width 34 height 23
